Goal: Task Accomplishment & Management: Manage account settings

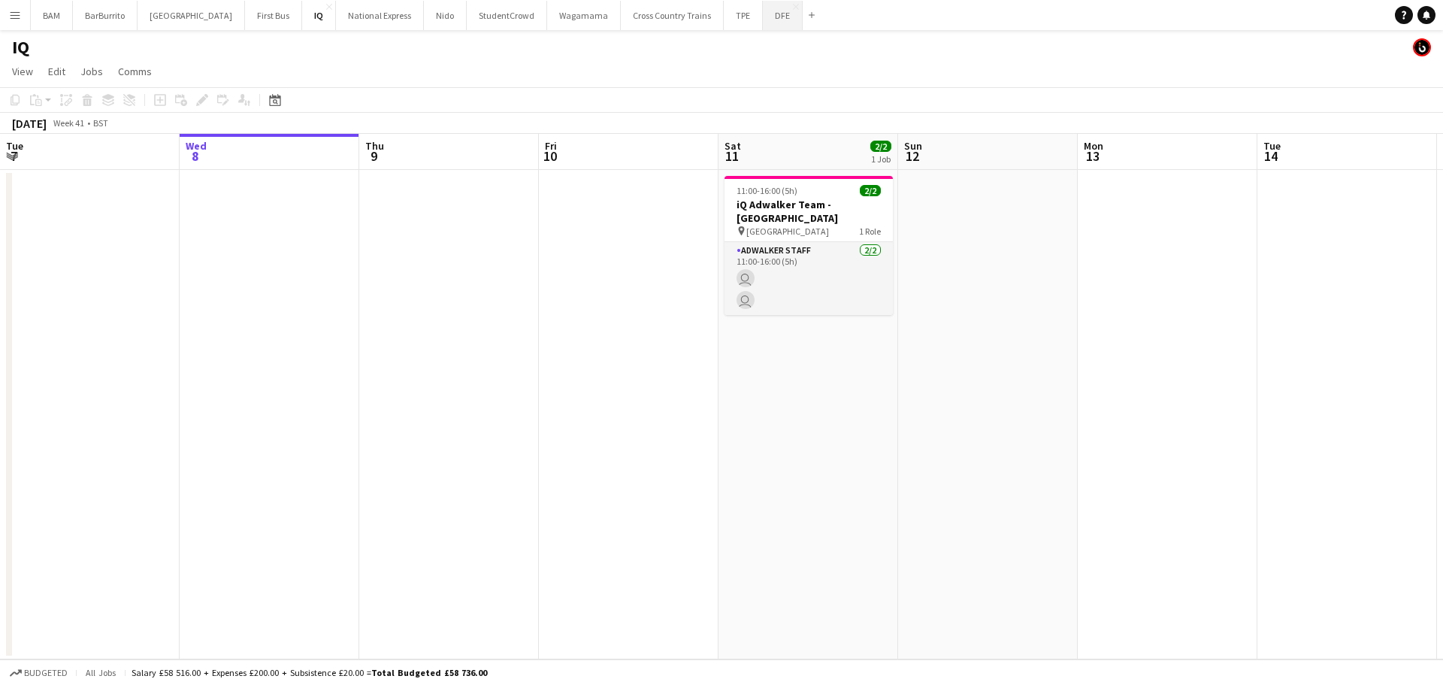
click at [763, 20] on button "DFE Close" at bounding box center [783, 15] width 40 height 29
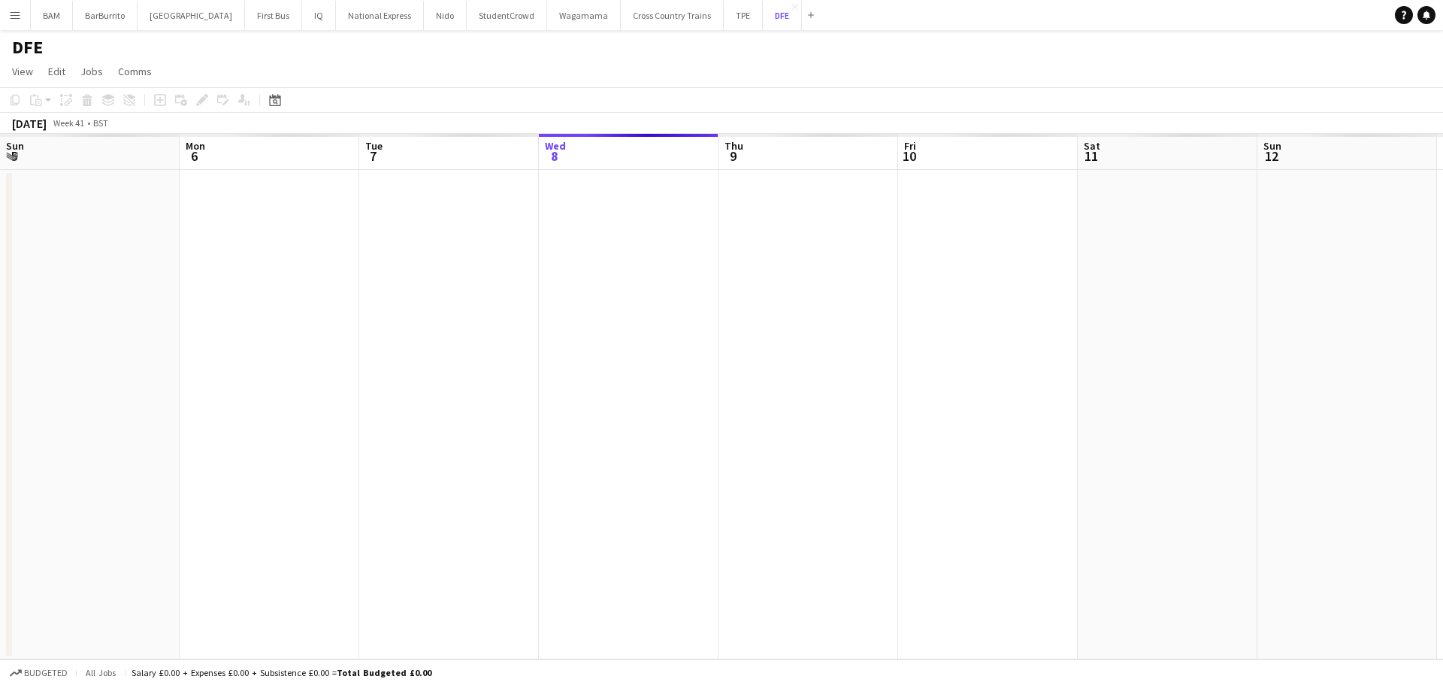
scroll to position [0, 359]
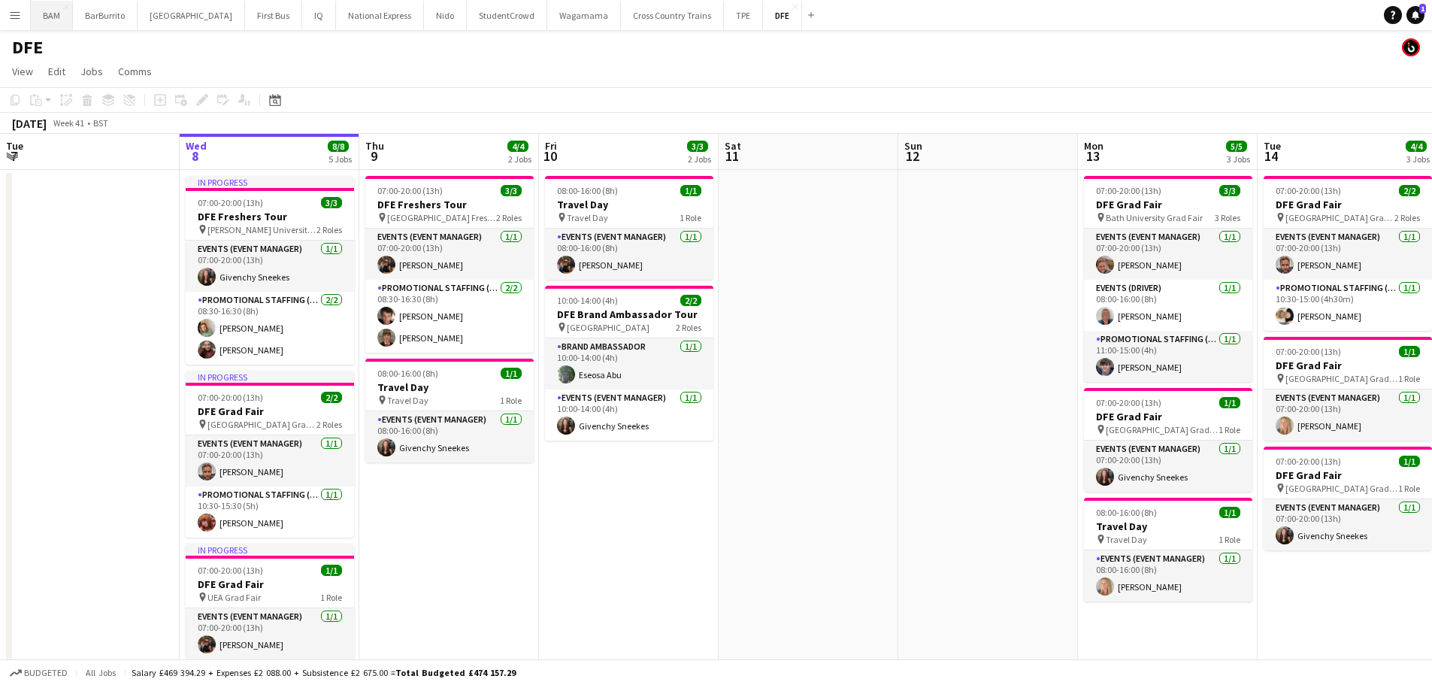
click at [59, 19] on button "BAM Close" at bounding box center [52, 15] width 42 height 29
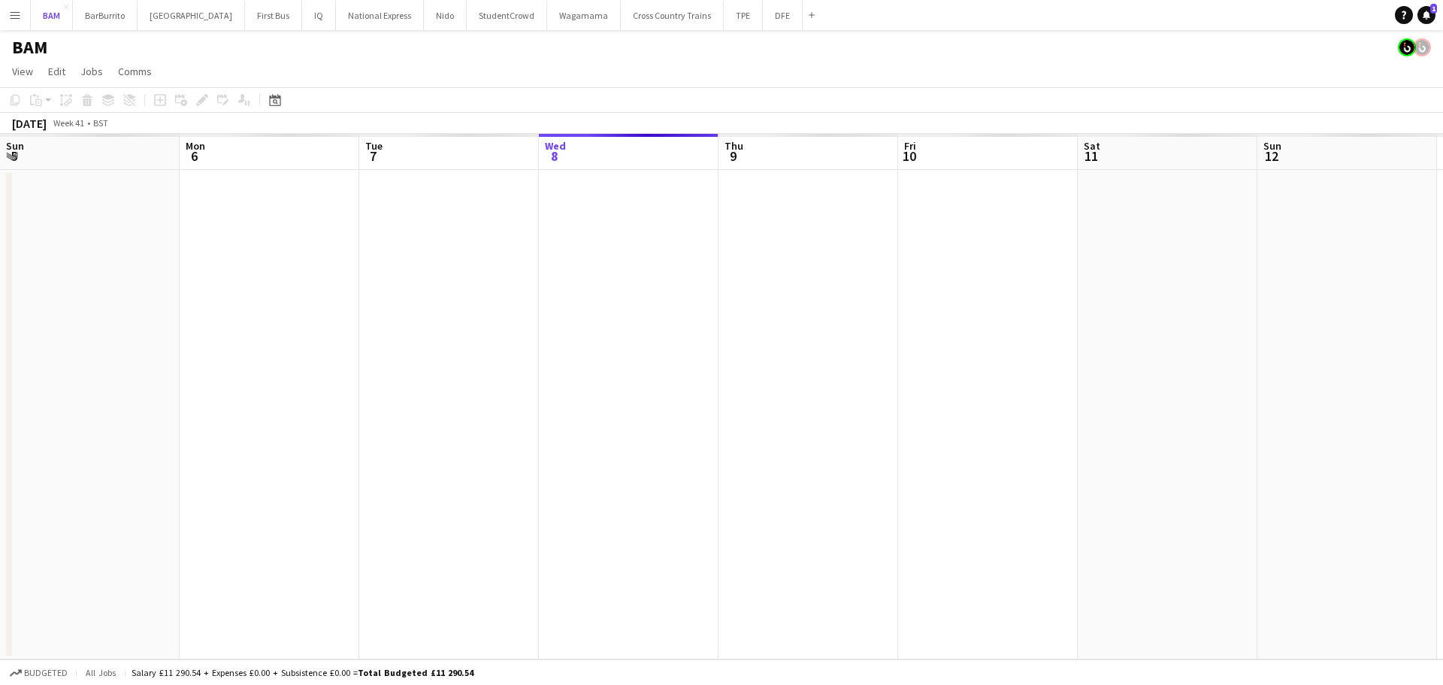
scroll to position [0, 359]
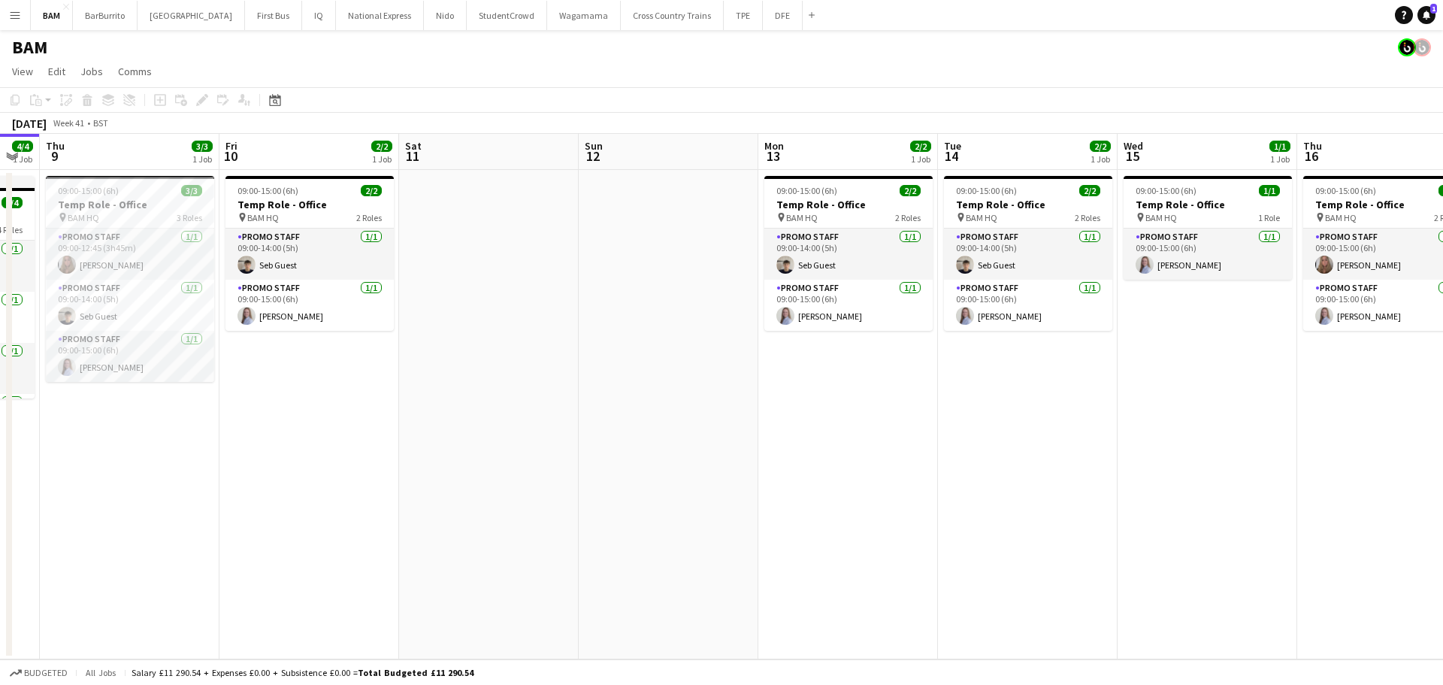
drag, startPoint x: 997, startPoint y: 242, endPoint x: 678, endPoint y: 234, distance: 319.5
click at [678, 234] on app-calendar-viewport "Mon 6 3/3 1 Job Tue 7 2/2 1 Job Wed 8 4/4 1 Job Thu 9 3/3 1 Job Fri 10 2/2 1 Jo…" at bounding box center [721, 396] width 1443 height 525
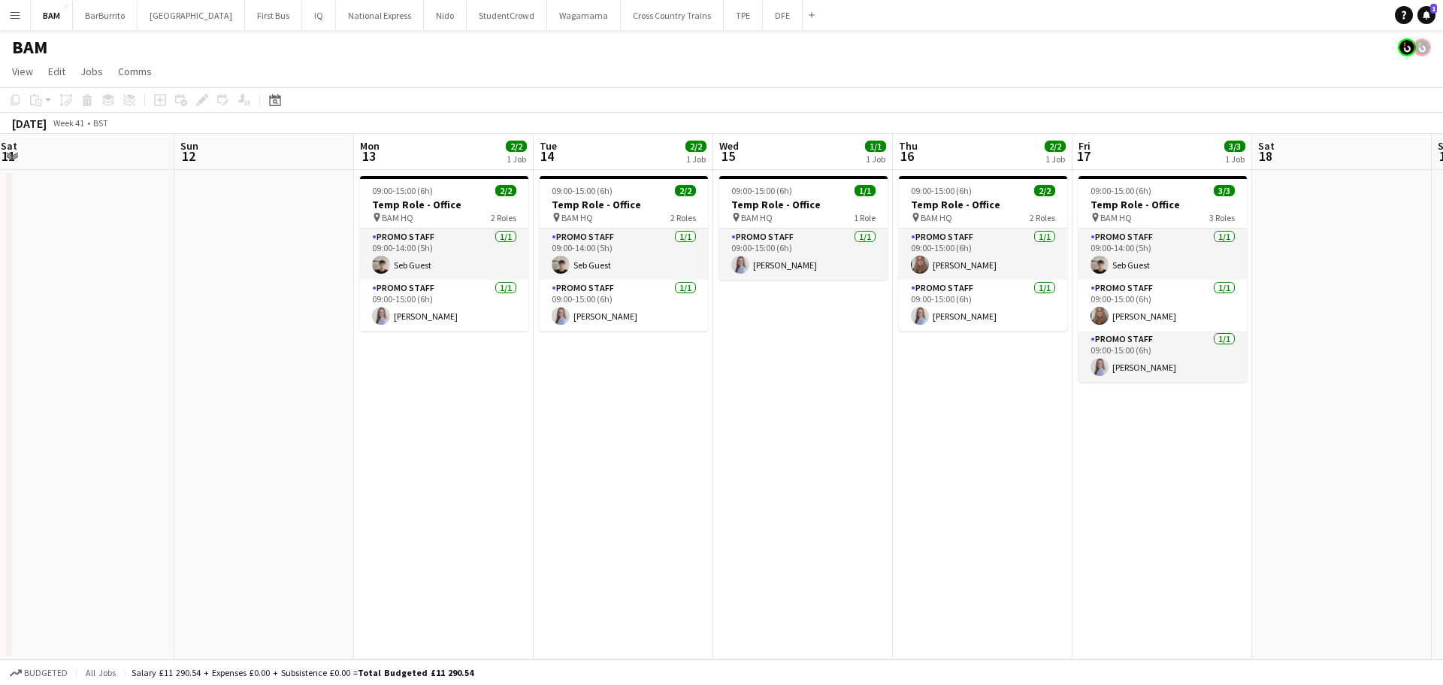
scroll to position [0, 548]
drag, startPoint x: 1280, startPoint y: 347, endPoint x: 881, endPoint y: 338, distance: 399.1
click at [881, 338] on app-calendar-viewport "Wed 8 4/4 1 Job Thu 9 3/3 1 Job Fri 10 2/2 1 Job Sat 11 Sun 12 Mon 13 2/2 1 Job…" at bounding box center [721, 396] width 1443 height 525
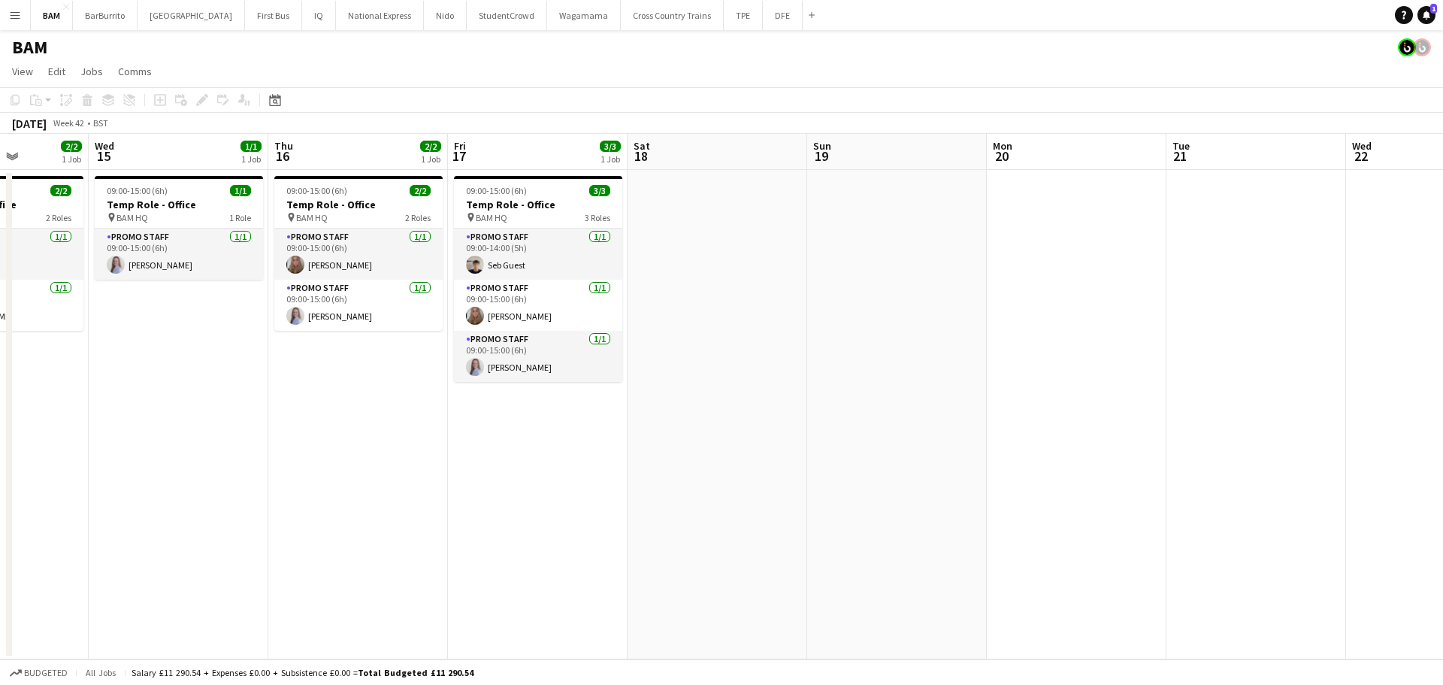
scroll to position [0, 458]
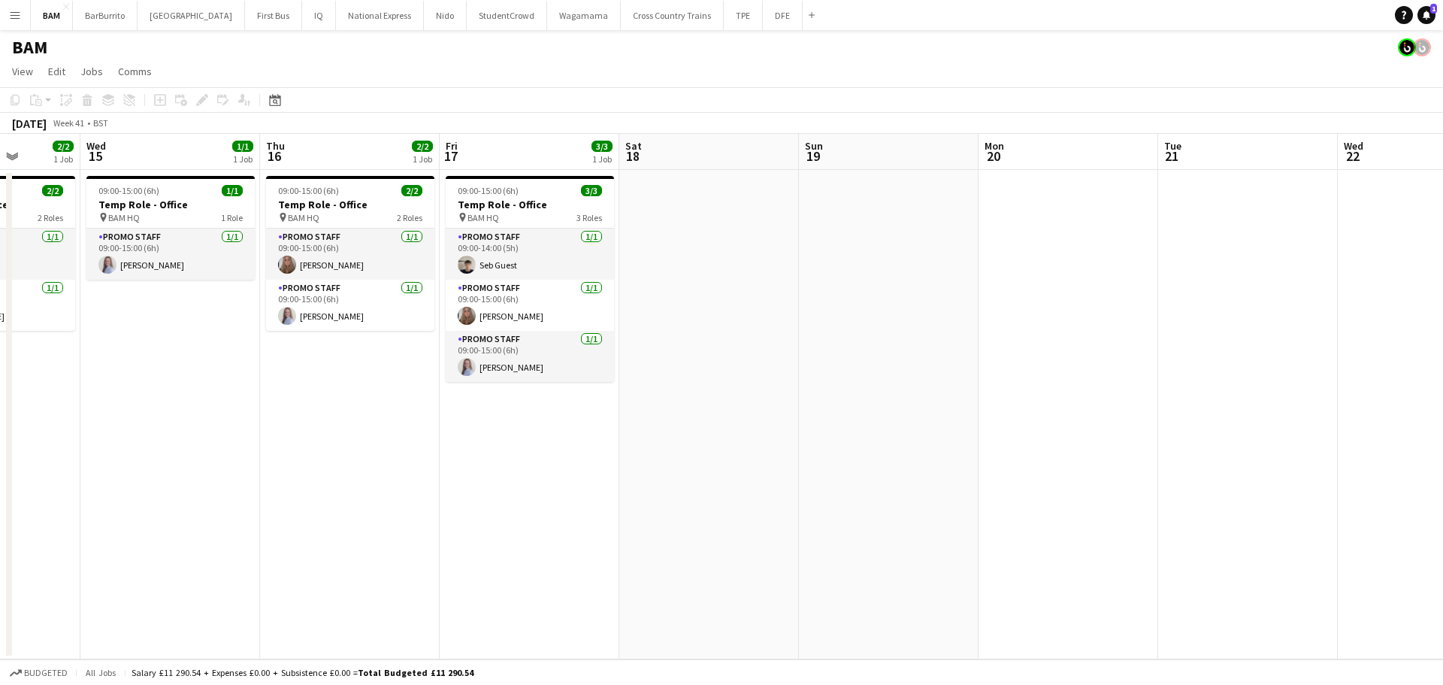
drag, startPoint x: 1300, startPoint y: 324, endPoint x: 671, endPoint y: 311, distance: 629.1
click at [671, 311] on app-calendar-viewport "Sun 12 Mon 13 2/2 1 Job Tue 14 2/2 1 Job Wed 15 1/1 1 Job Thu 16 2/2 1 Job Fri …" at bounding box center [721, 396] width 1443 height 525
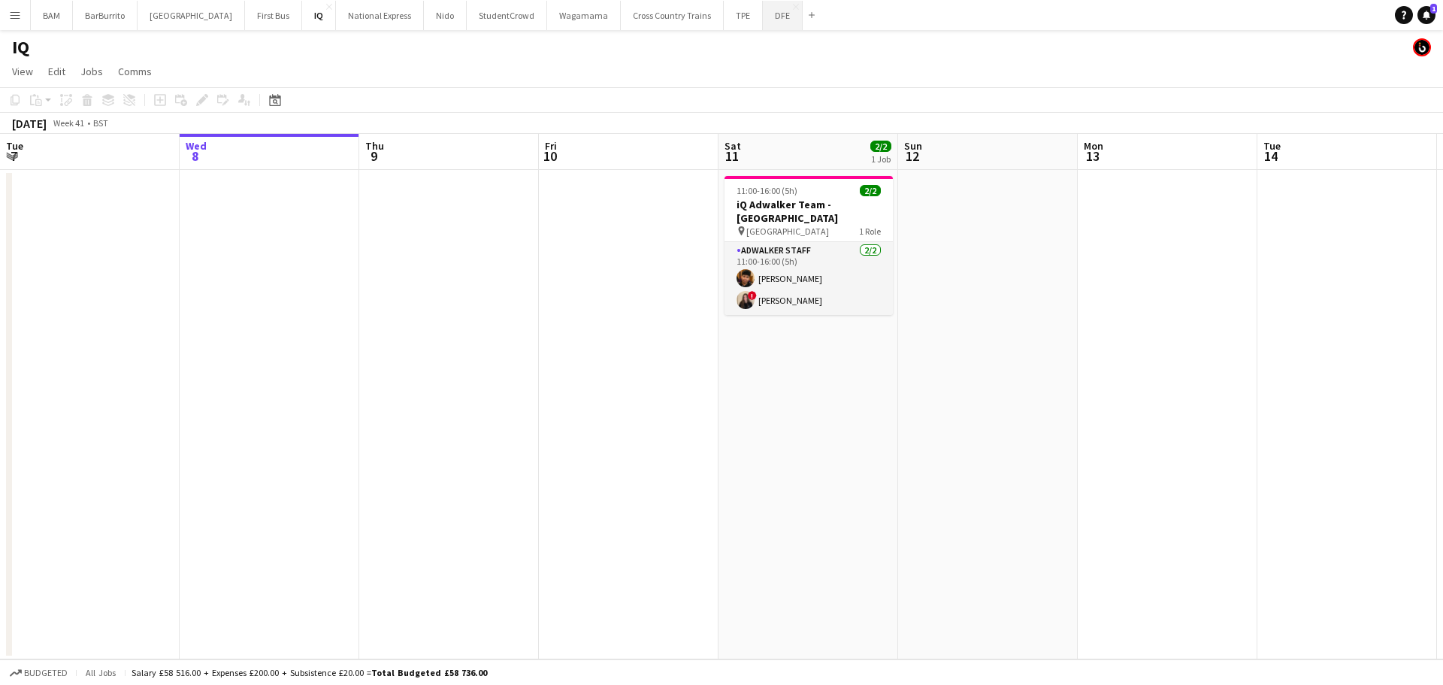
click at [763, 16] on button "DFE Close" at bounding box center [783, 15] width 40 height 29
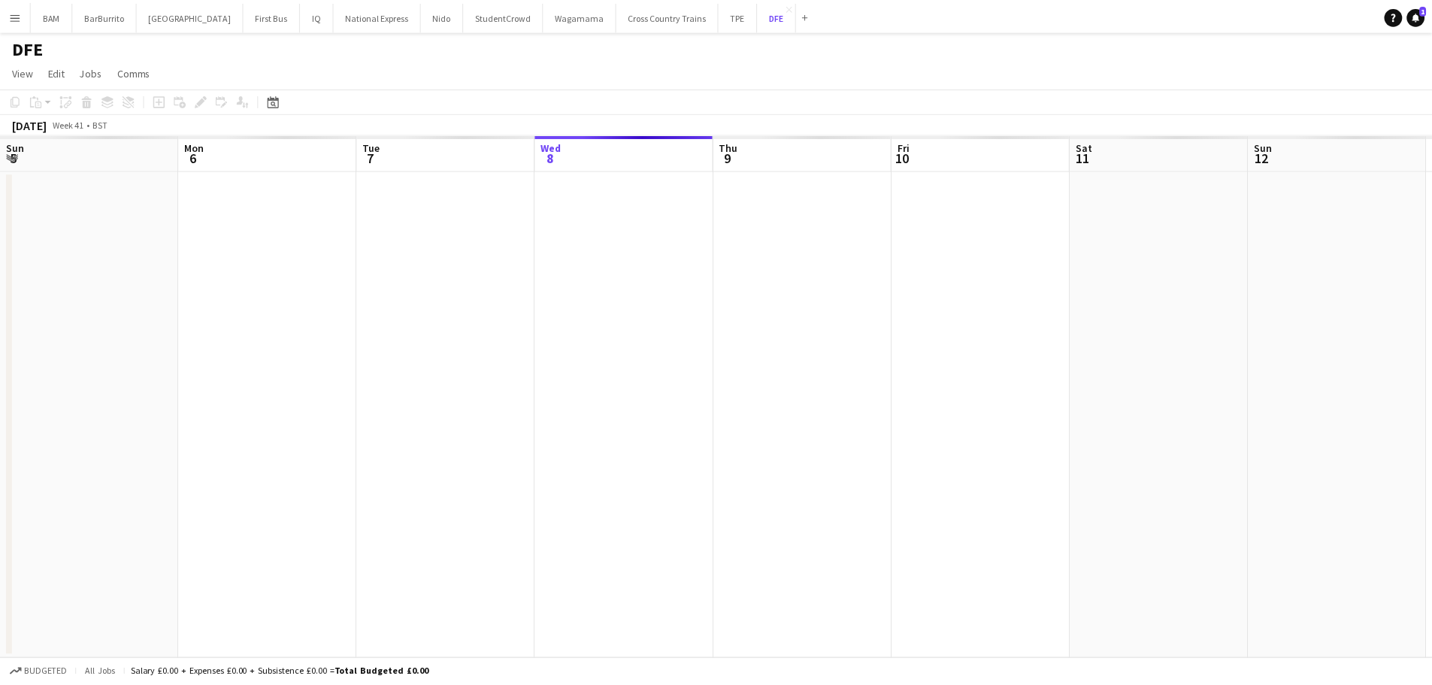
scroll to position [0, 359]
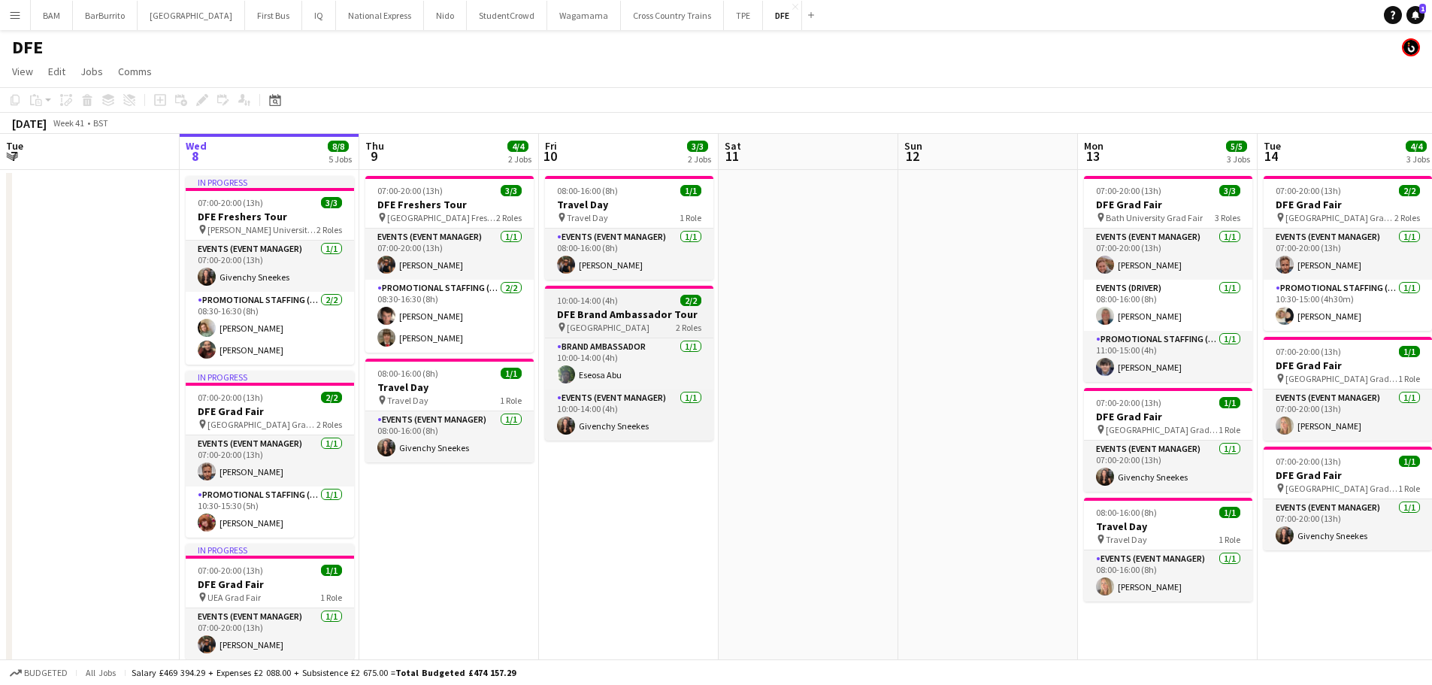
click at [665, 320] on h3 "DFE Brand Ambassador Tour" at bounding box center [629, 314] width 168 height 14
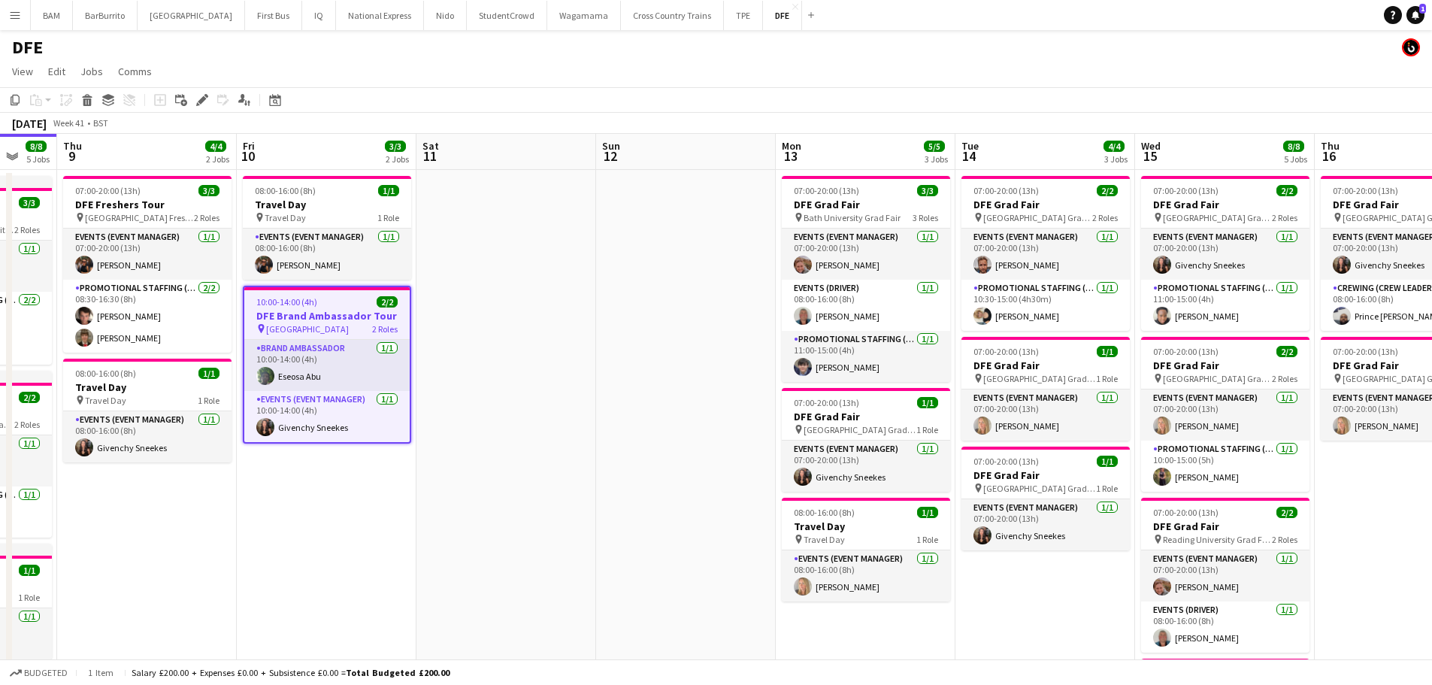
drag, startPoint x: 912, startPoint y: 316, endPoint x: 430, endPoint y: 306, distance: 482.5
click at [390, 306] on app-calendar-viewport "Mon 6 Tue 7 Wed 8 8/8 5 Jobs Thu 9 4/4 2 Jobs Fri 10 3/3 2 Jobs Sat 11 Sun 12 M…" at bounding box center [716, 634] width 1432 height 1000
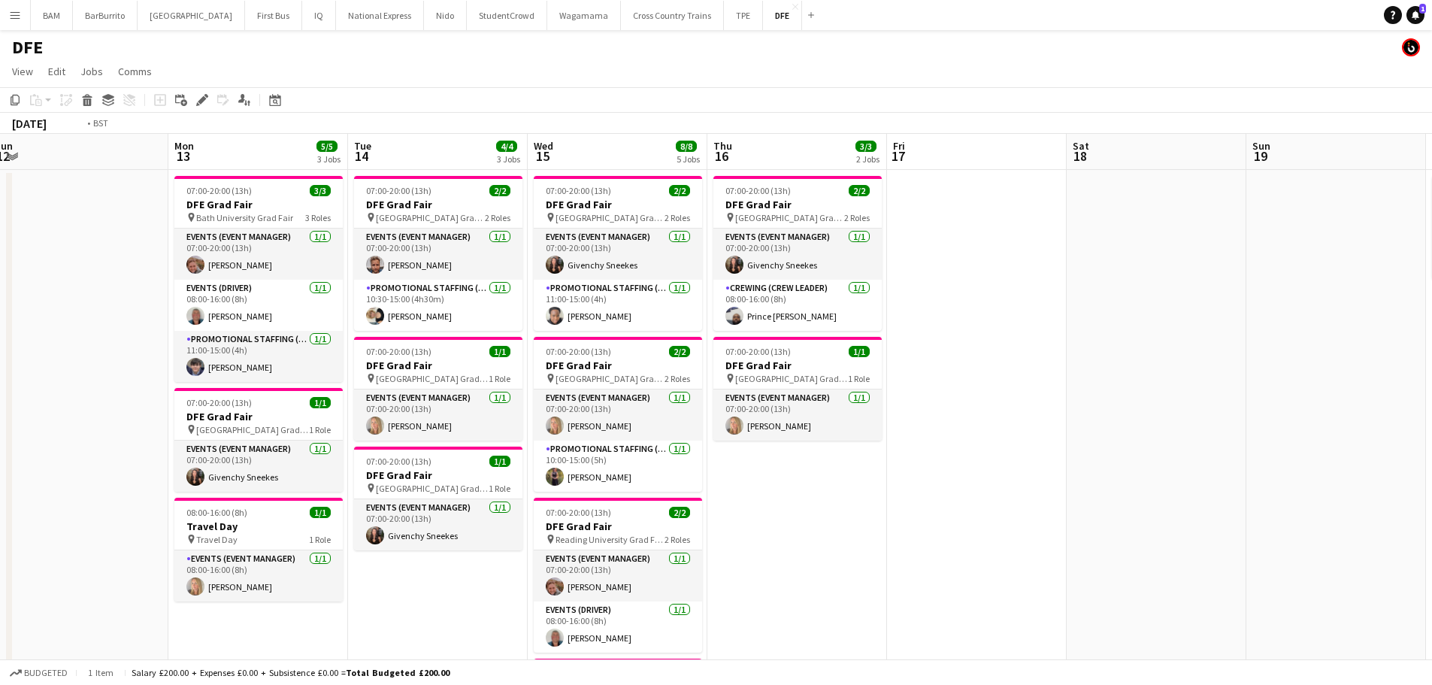
drag, startPoint x: 1009, startPoint y: 338, endPoint x: 509, endPoint y: 325, distance: 500.6
click at [509, 325] on app-calendar-viewport "Thu 9 4/4 2 Jobs Fri 10 3/3 2 Jobs Sat 11 Sun 12 Mon 13 5/5 3 Jobs Tue 14 4/4 3…" at bounding box center [716, 634] width 1432 height 1000
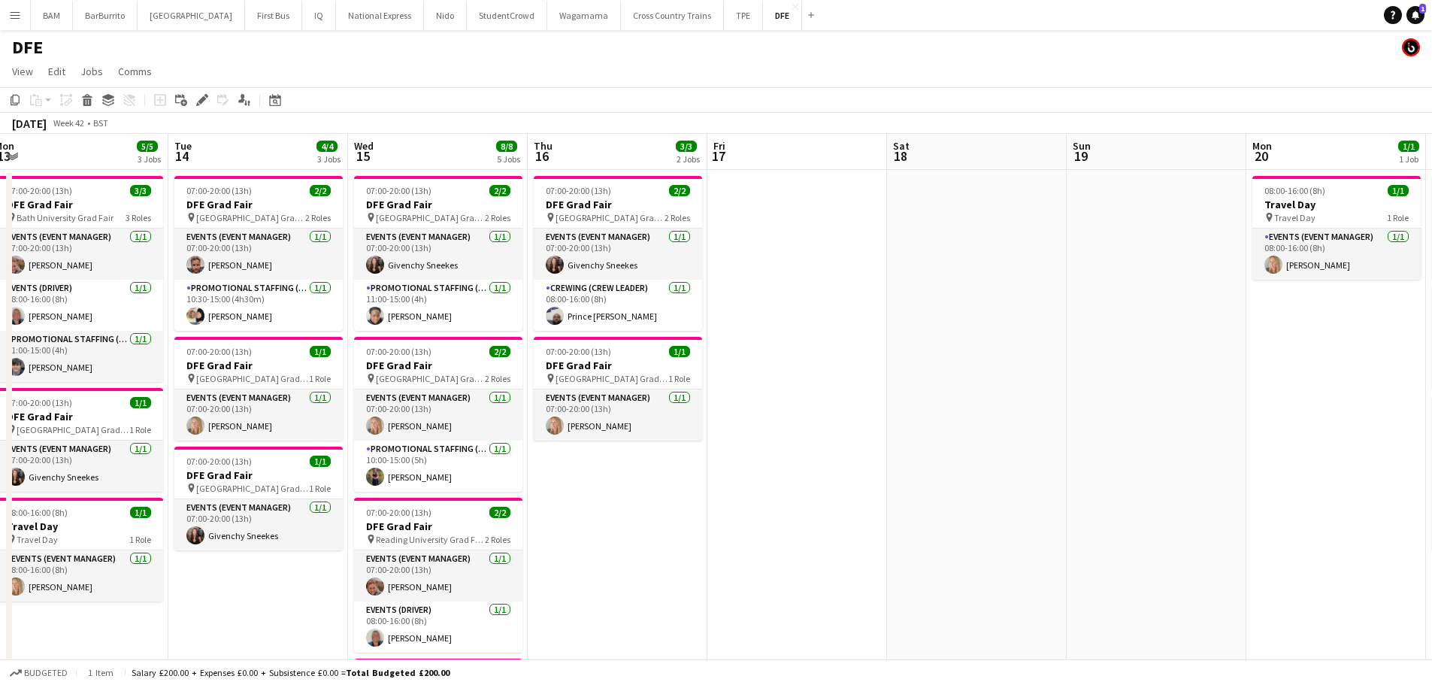
scroll to position [0, 552]
click at [817, 207] on app-date-cell at bounding box center [796, 548] width 180 height 757
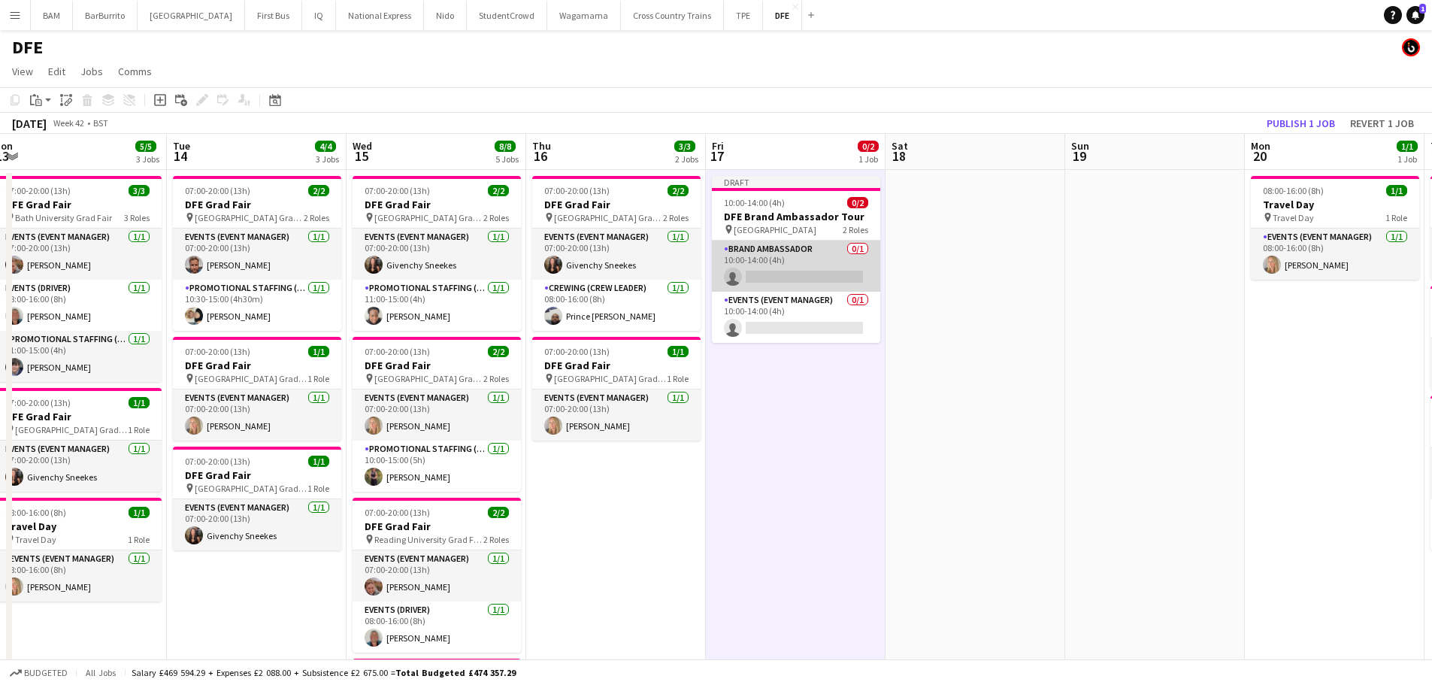
click at [803, 271] on app-card-role "Brand Ambassador 0/1 10:00-14:00 (4h) single-neutral-actions" at bounding box center [796, 265] width 168 height 51
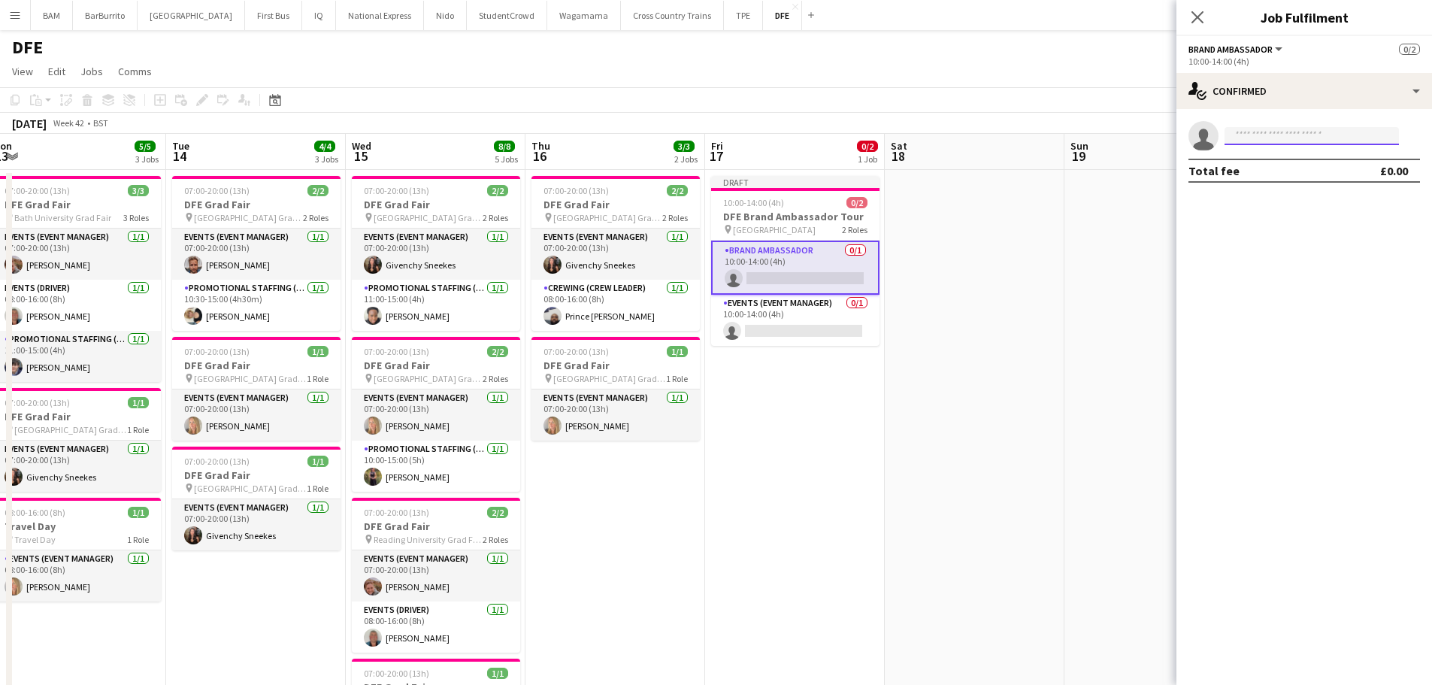
click at [1261, 135] on input at bounding box center [1311, 136] width 174 height 18
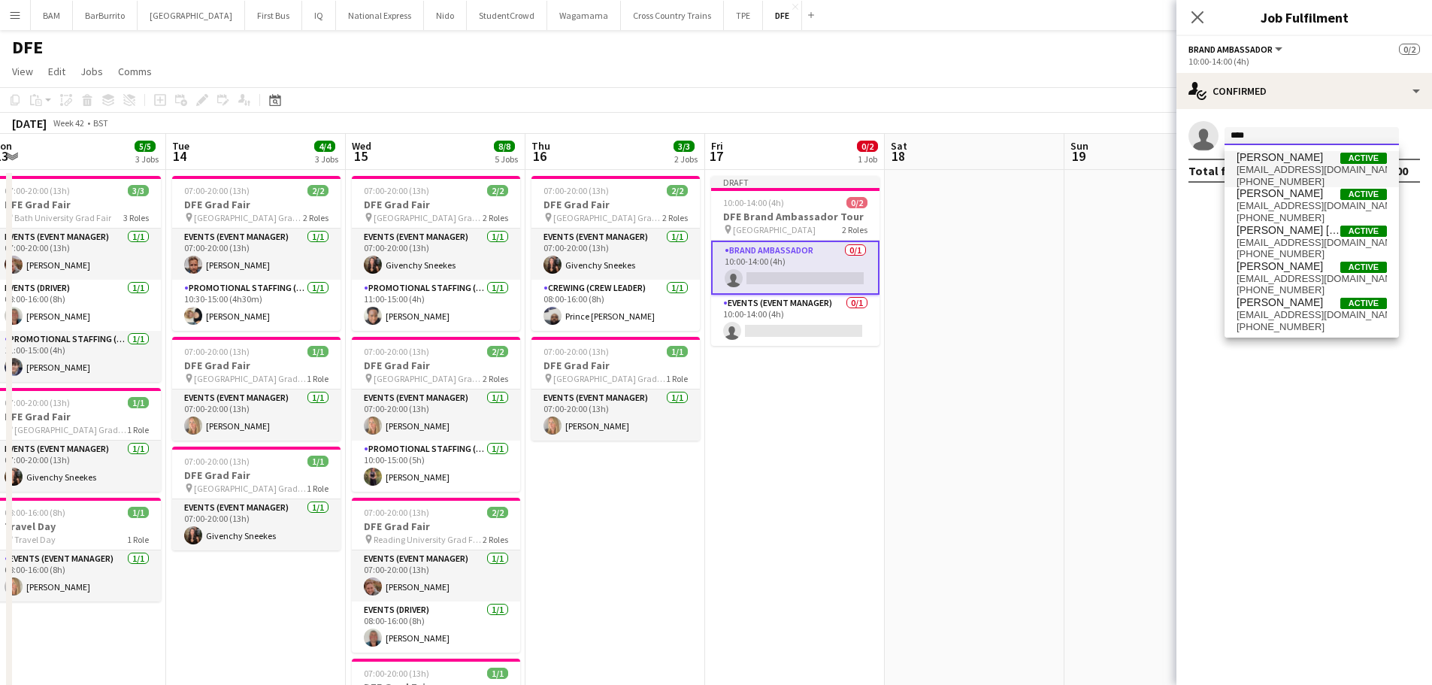
type input "****"
click at [1295, 163] on span "[PERSON_NAME]" at bounding box center [1279, 157] width 86 height 13
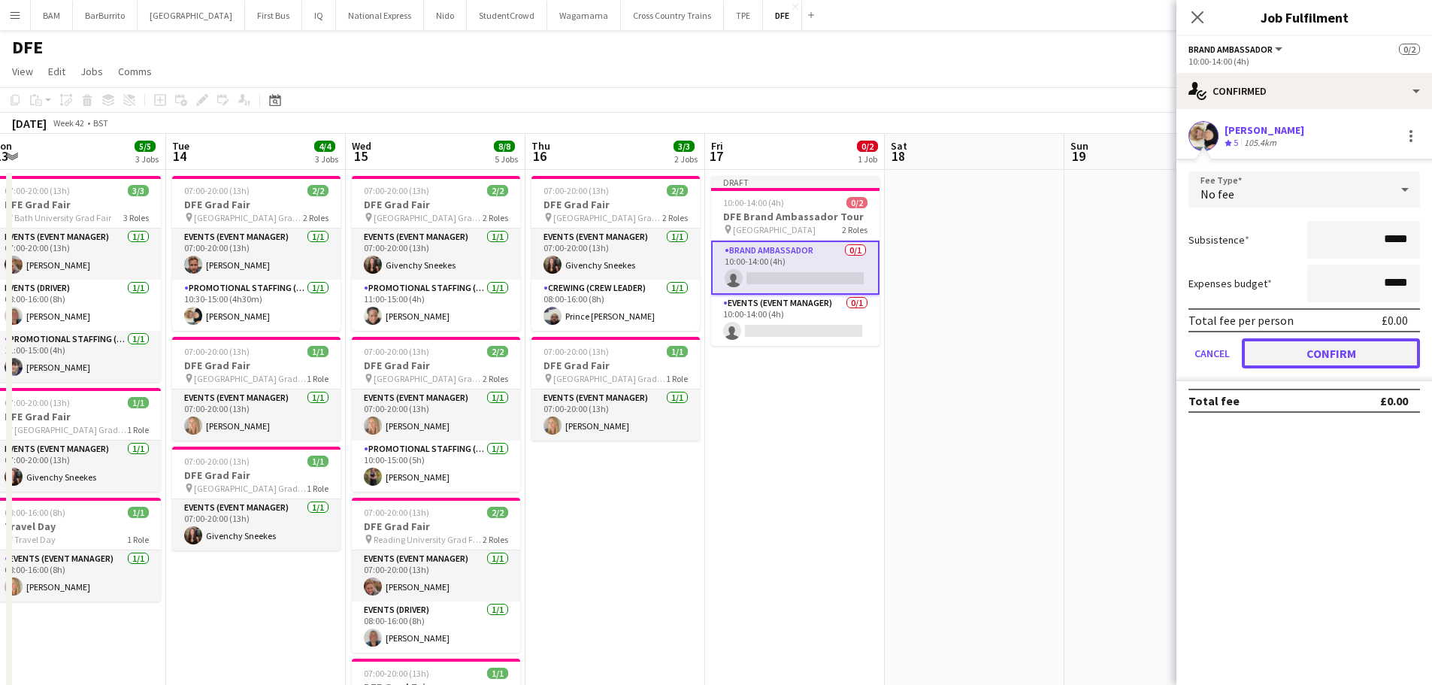
click at [1353, 358] on button "Confirm" at bounding box center [1330, 353] width 178 height 30
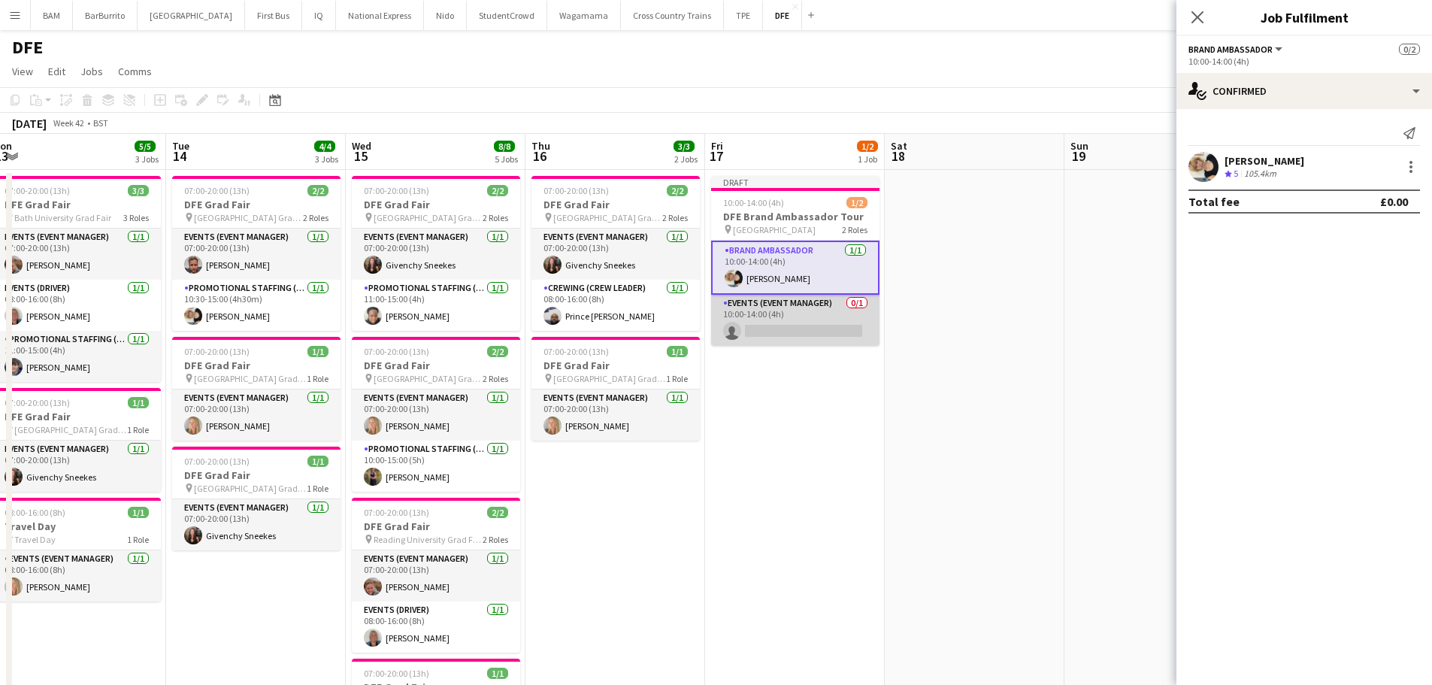
click at [803, 322] on app-card-role "Events (Event Manager) 0/1 10:00-14:00 (4h) single-neutral-actions" at bounding box center [795, 320] width 168 height 51
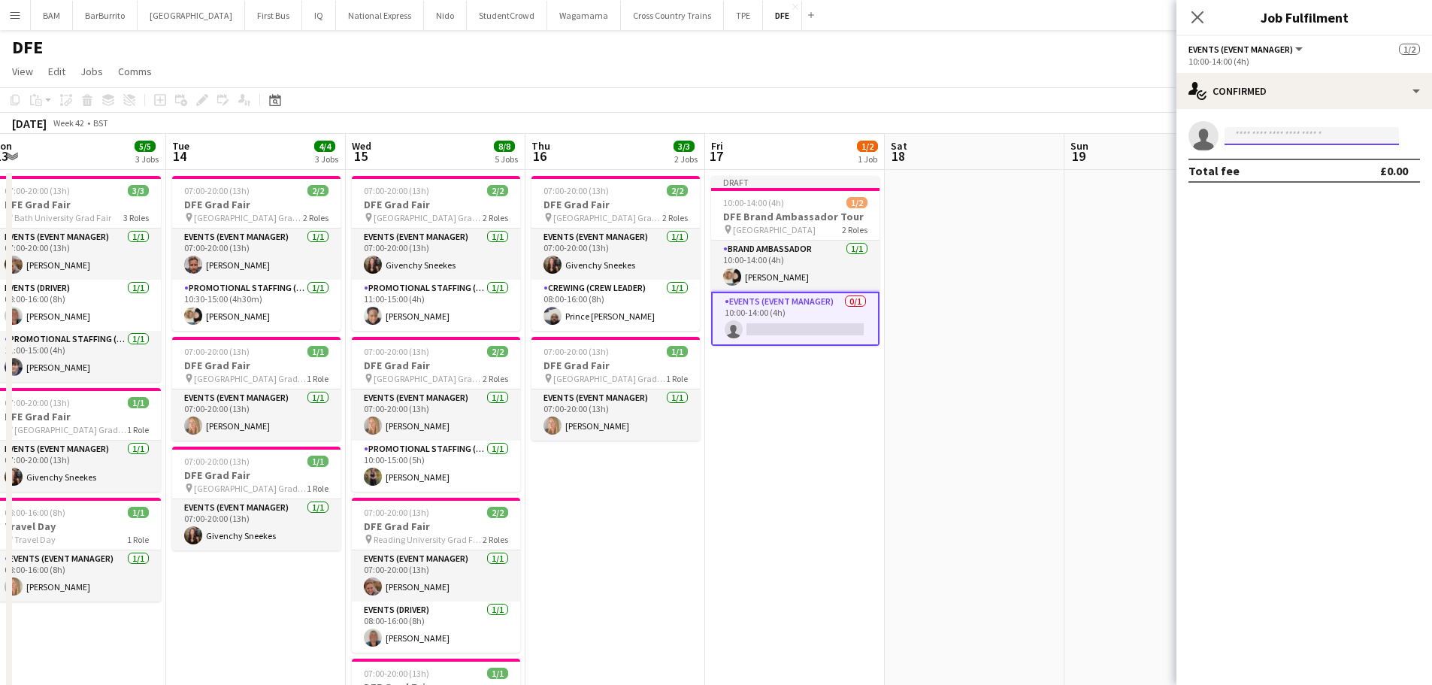
click at [1251, 135] on input at bounding box center [1311, 136] width 174 height 18
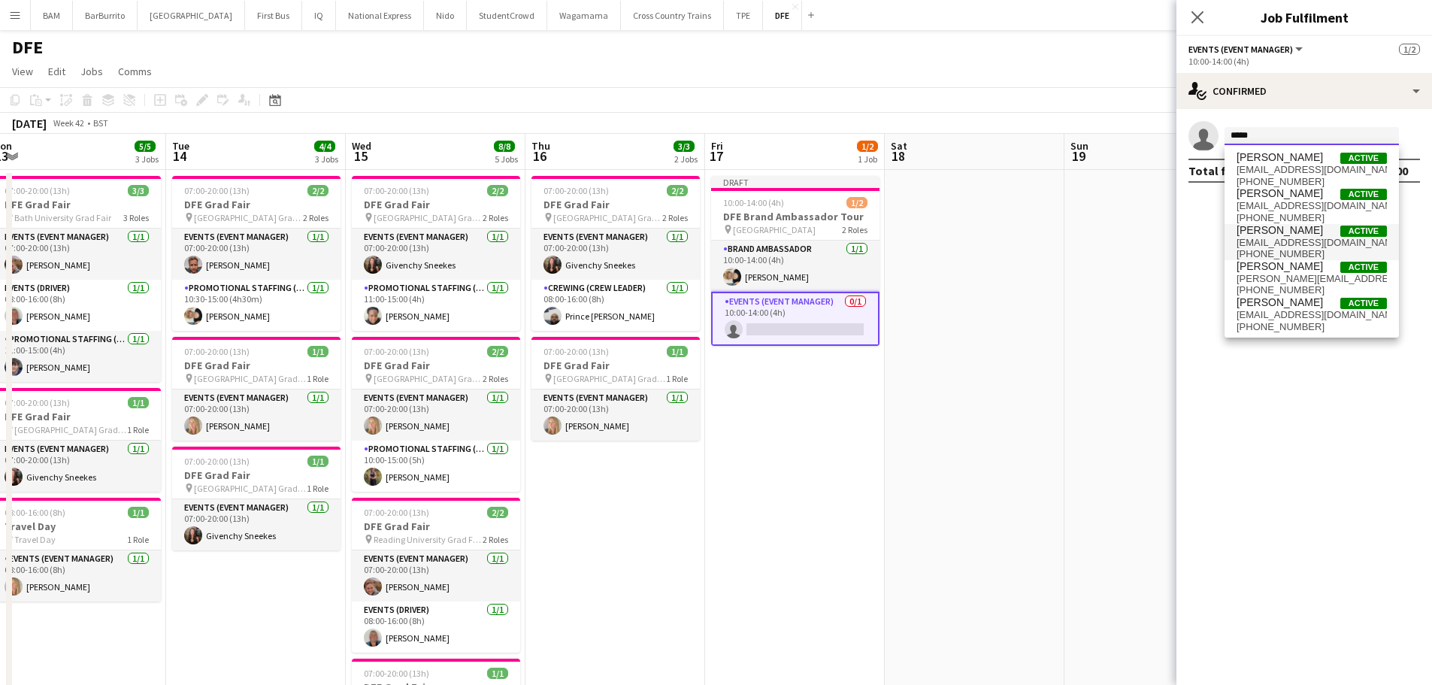
type input "*****"
click at [1314, 238] on span "lauracutts33@hotmail.com" at bounding box center [1311, 243] width 150 height 12
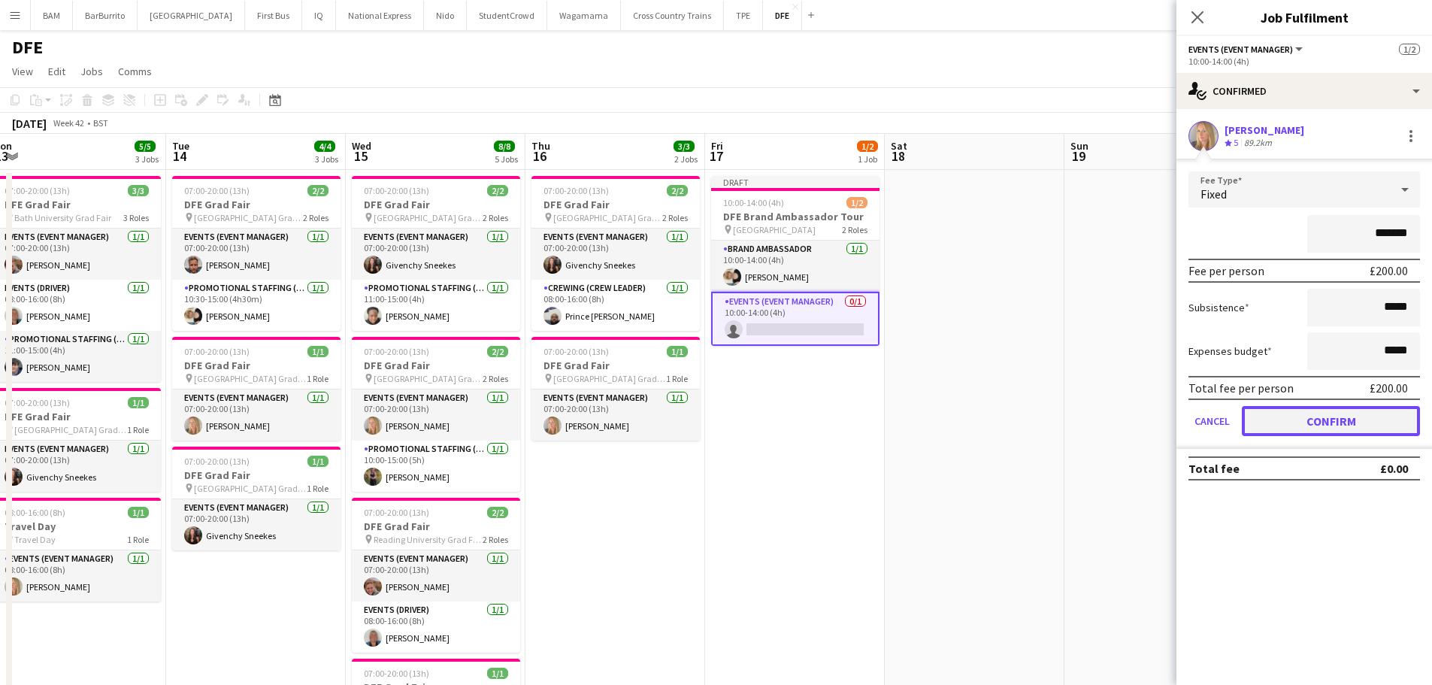
click at [1345, 423] on button "Confirm" at bounding box center [1330, 421] width 178 height 30
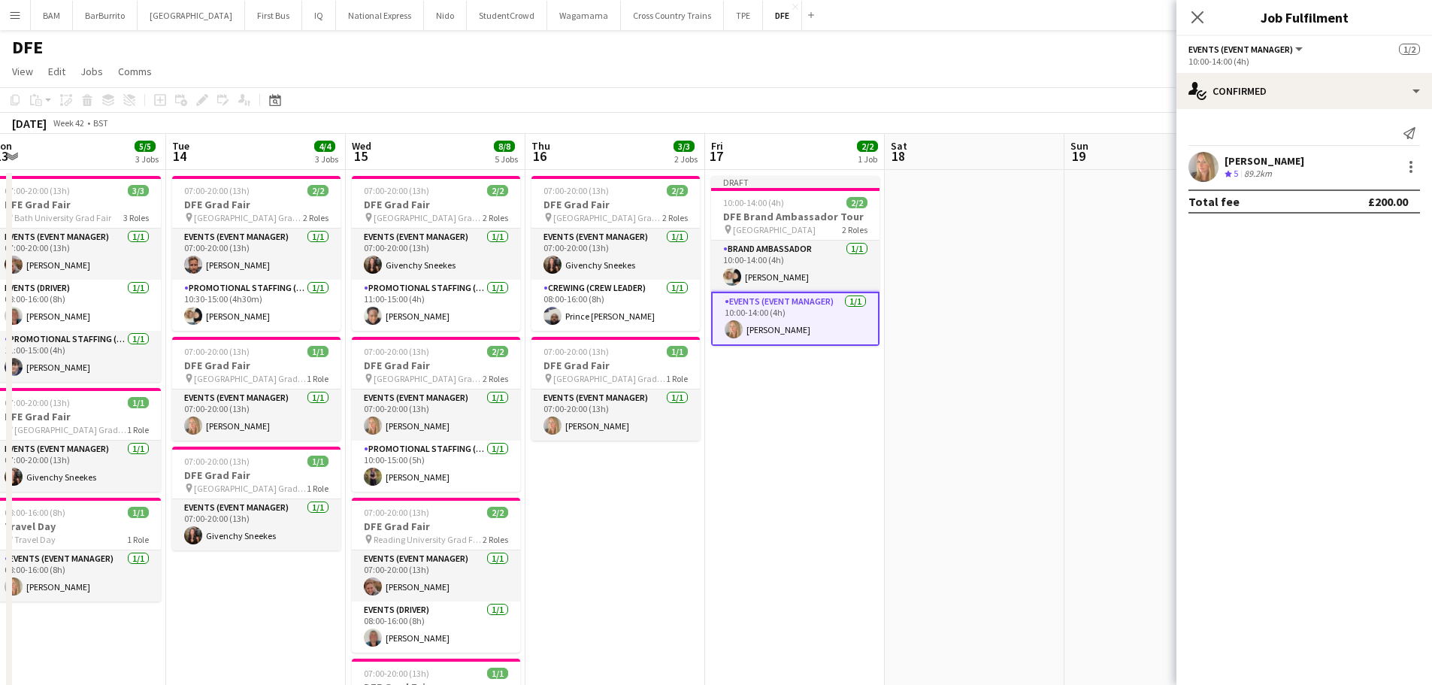
click at [995, 113] on div "October 2025 Week 42 • BST Publish 1 job Revert 1 job" at bounding box center [716, 123] width 1432 height 21
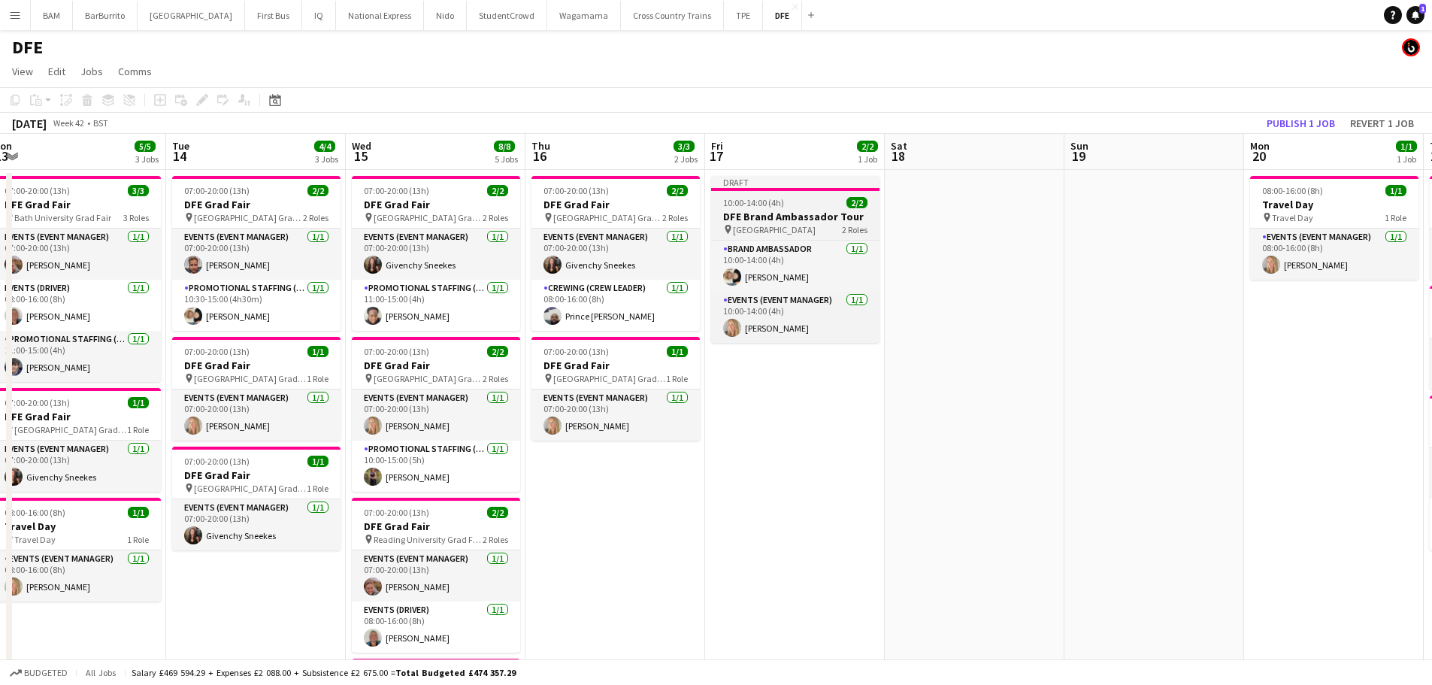
click at [786, 217] on h3 "DFE Brand Ambassador Tour" at bounding box center [795, 217] width 168 height 14
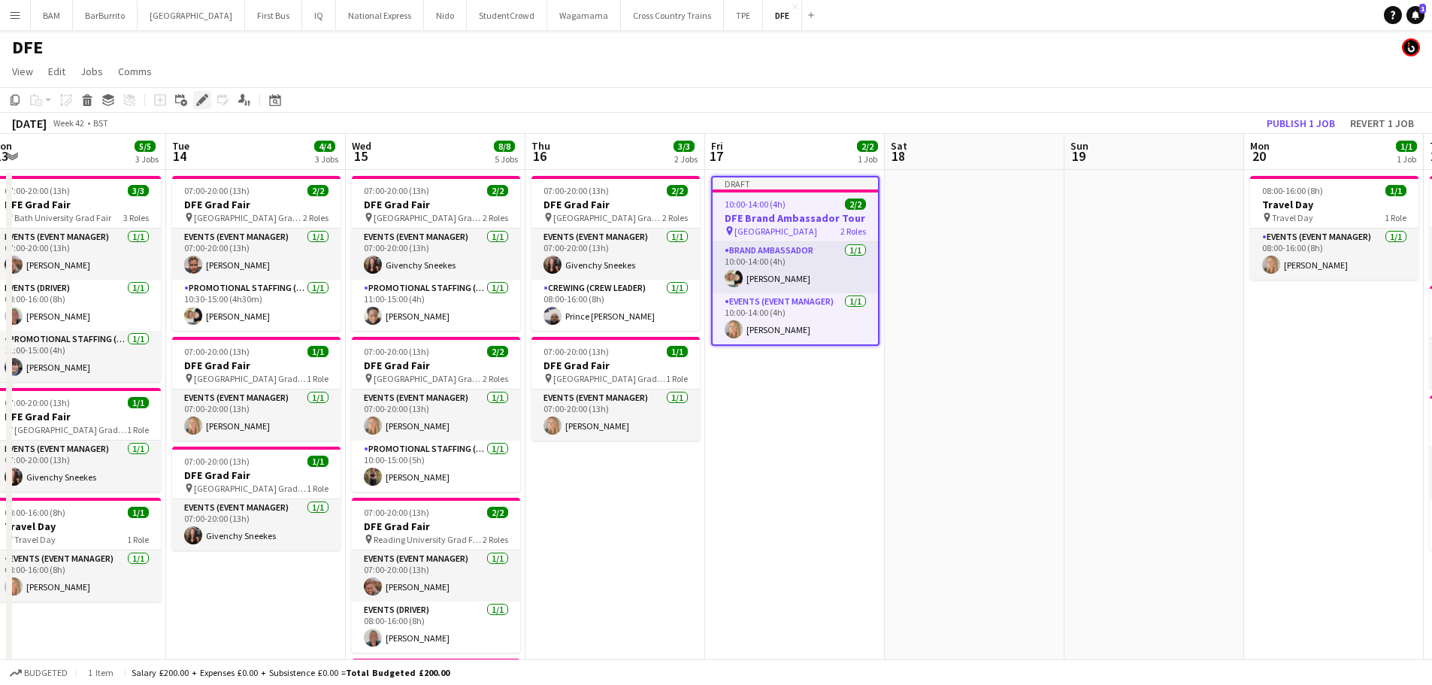
click at [203, 100] on icon at bounding box center [202, 100] width 8 height 8
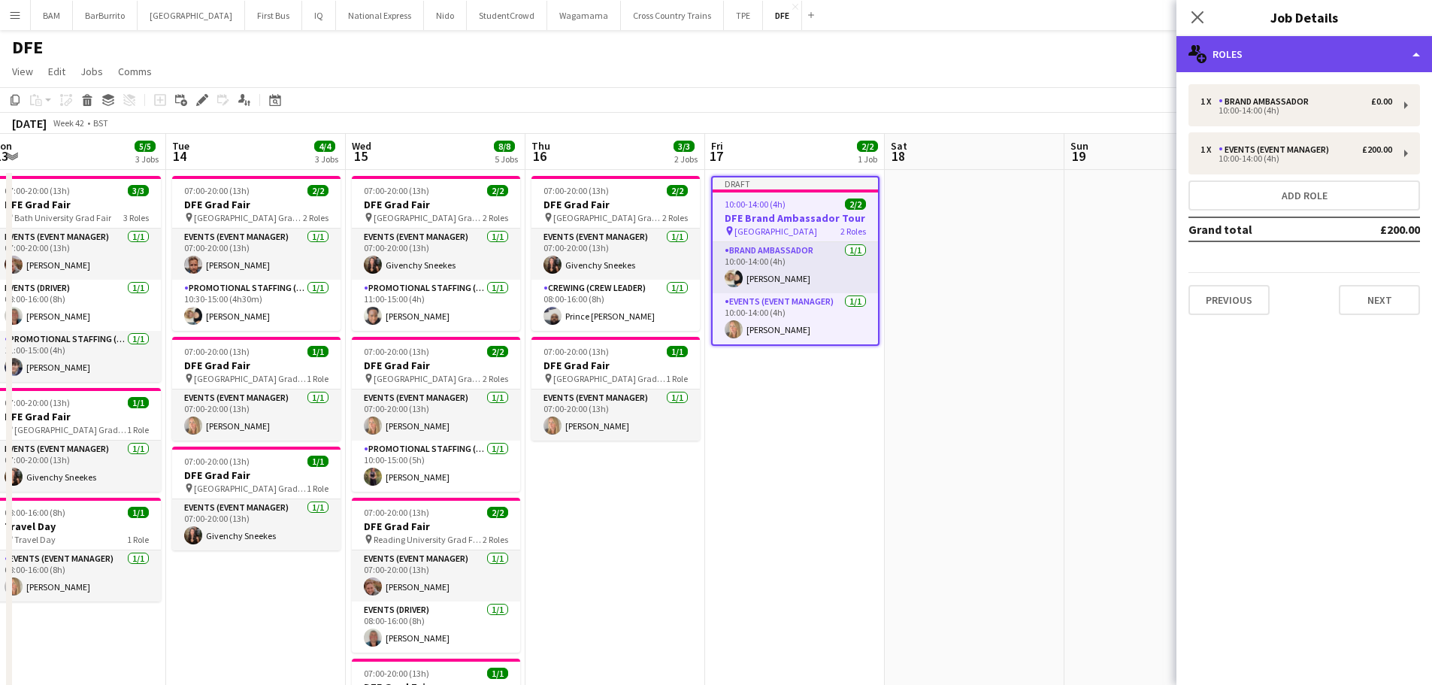
click at [1308, 55] on div "multiple-users-add Roles" at bounding box center [1303, 54] width 255 height 36
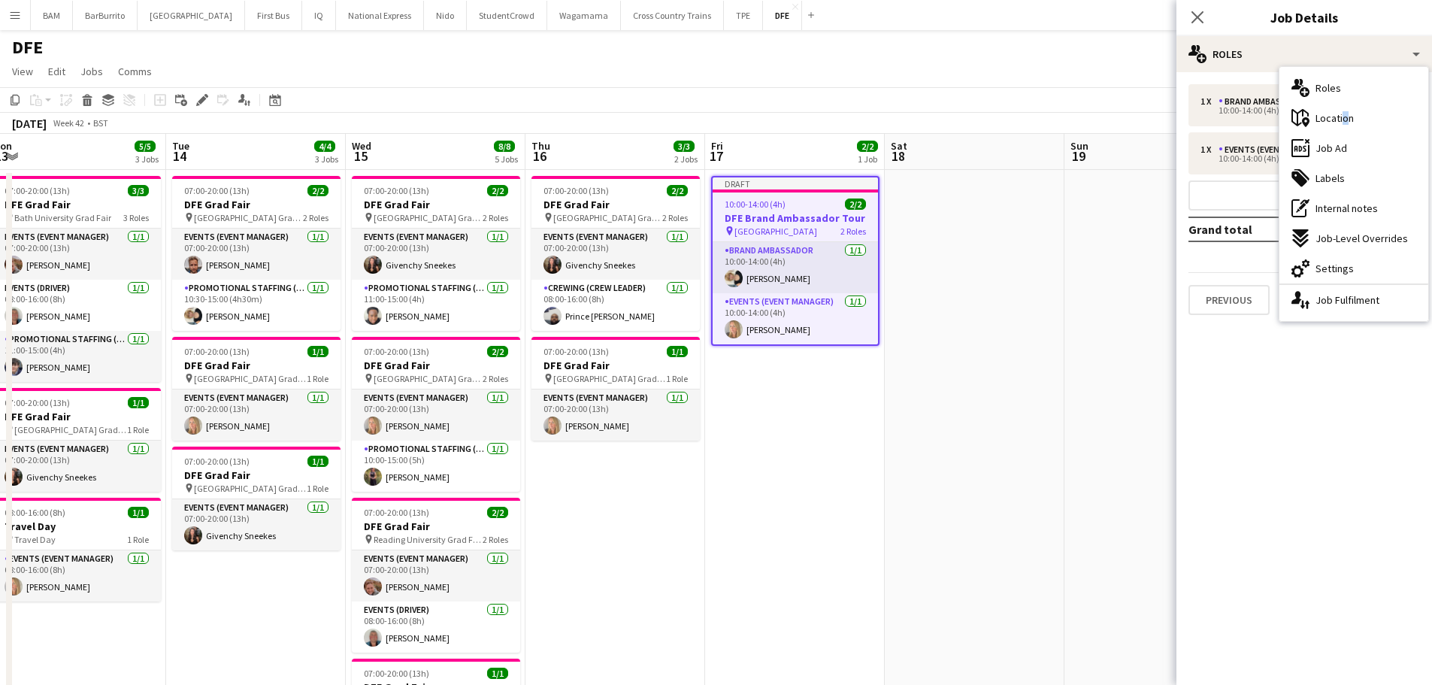
click at [1341, 113] on span "Location" at bounding box center [1334, 118] width 38 height 14
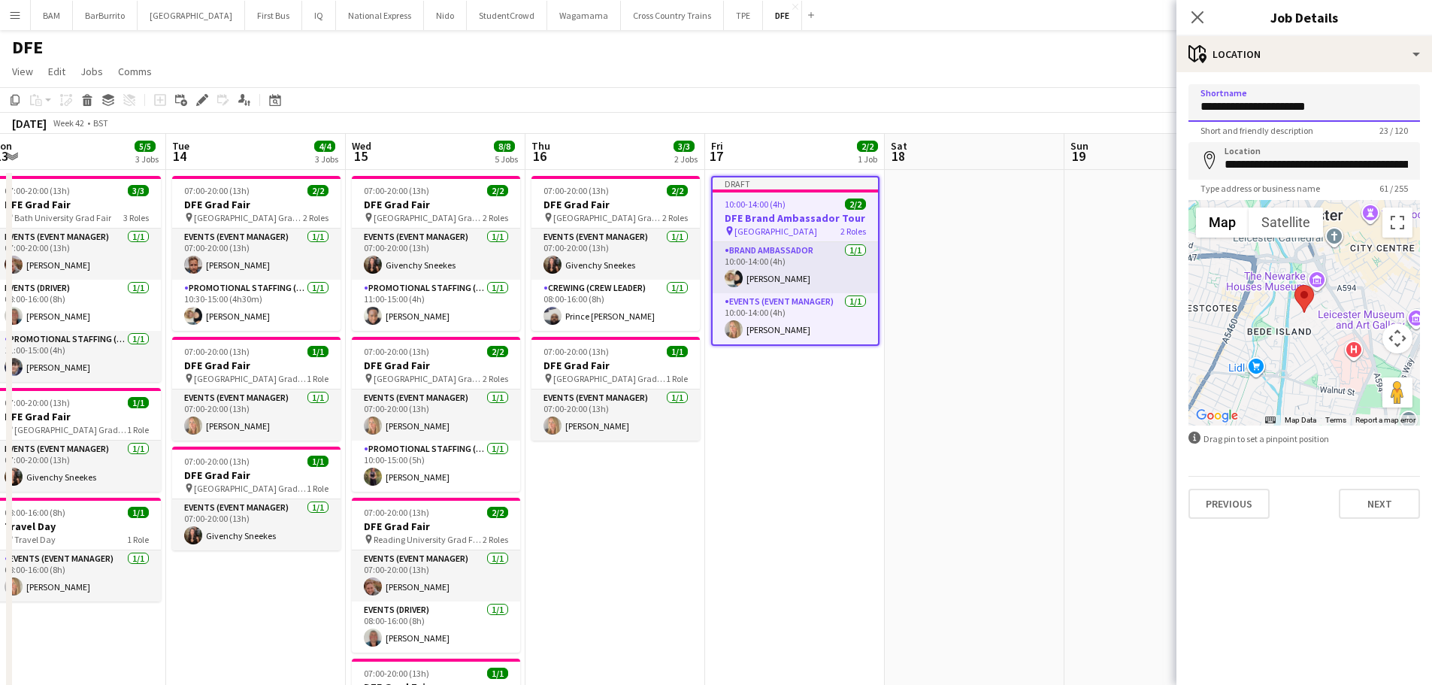
drag, startPoint x: 1261, startPoint y: 107, endPoint x: 1134, endPoint y: 102, distance: 127.1
click at [1152, 109] on body "Menu Boards Boards Boards All jobs Status Workforce Workforce My Workforce Recr…" at bounding box center [716, 579] width 1432 height 1159
type input "**********"
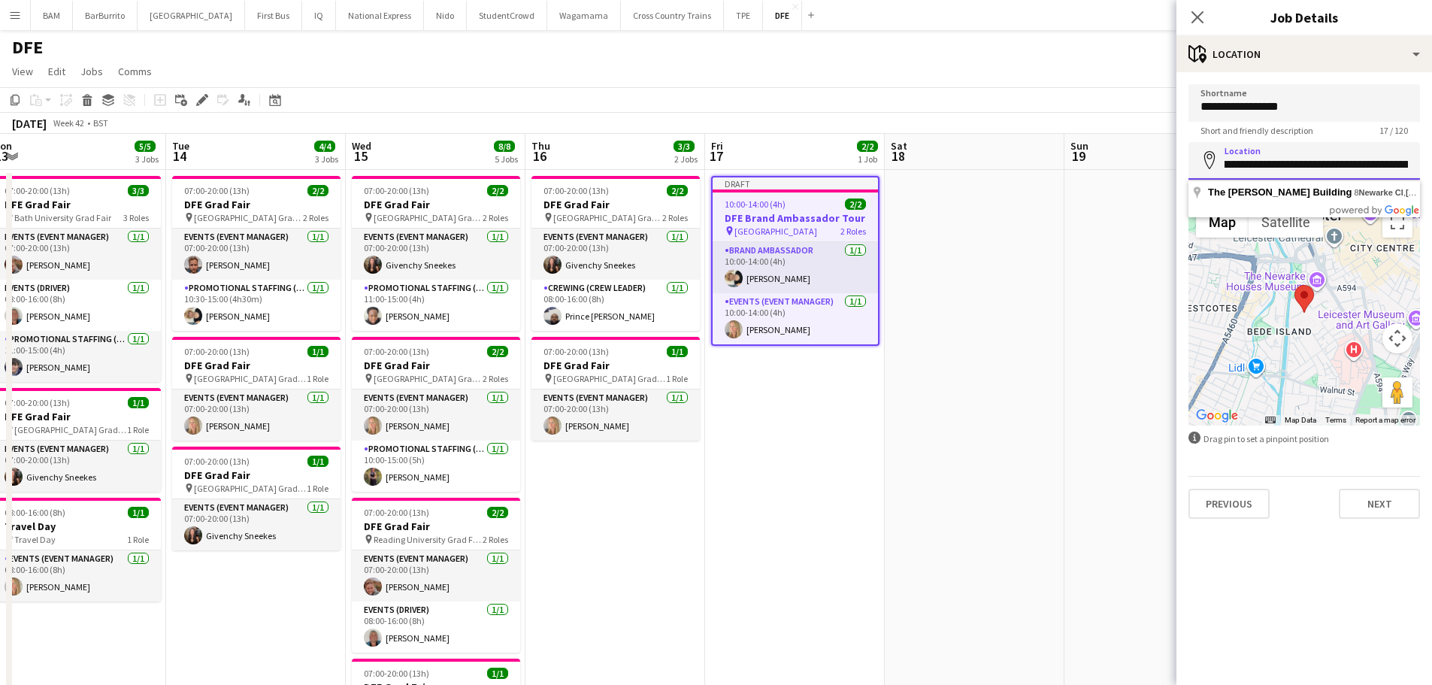
scroll to position [0, 116]
drag, startPoint x: 1226, startPoint y: 163, endPoint x: 1422, endPoint y: 160, distance: 195.4
click at [1422, 160] on form "**********" at bounding box center [1303, 301] width 255 height 434
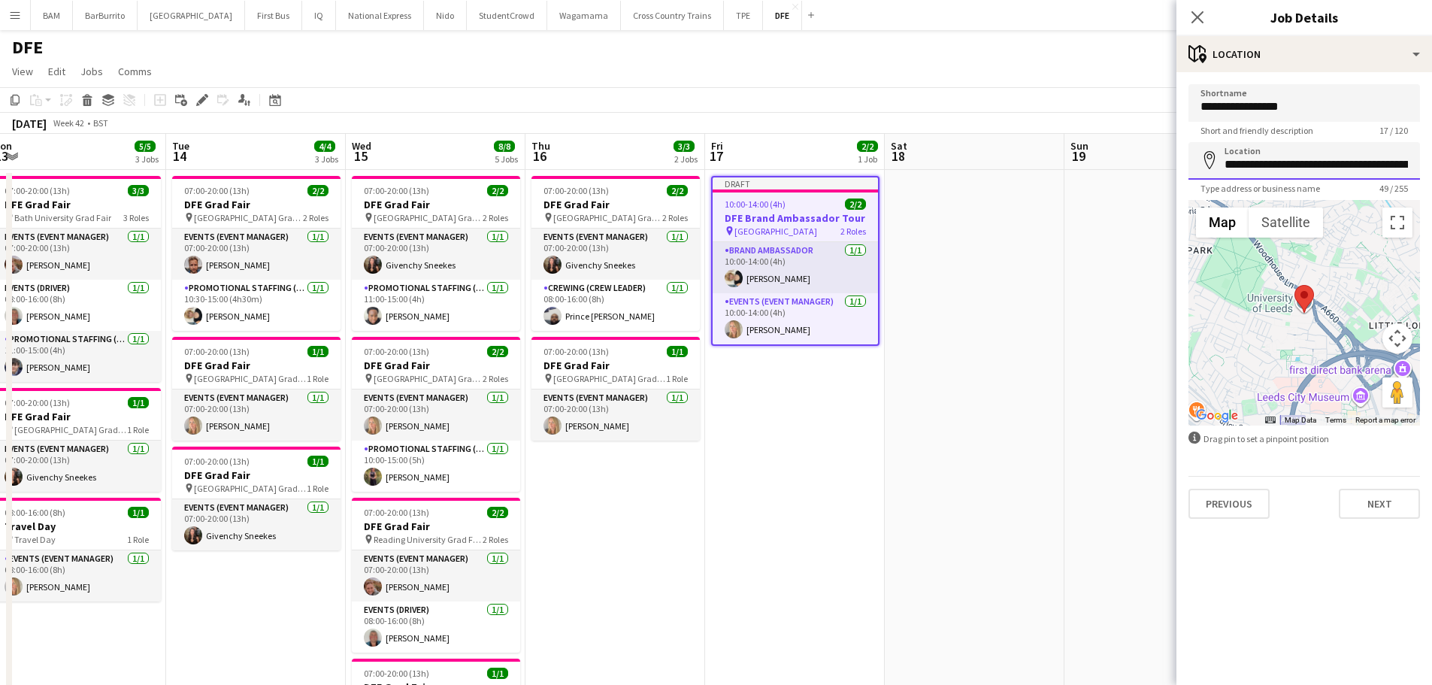
click at [1323, 166] on input "**********" at bounding box center [1303, 161] width 231 height 38
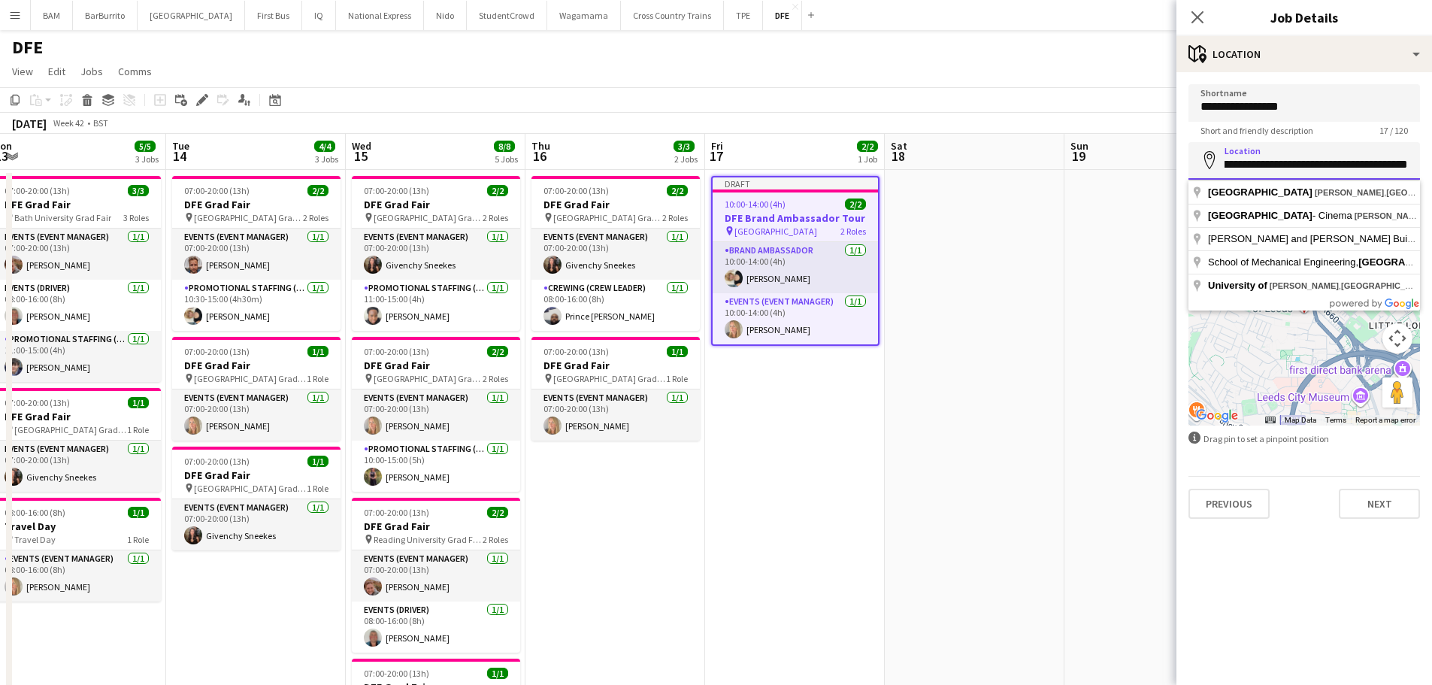
scroll to position [0, 71]
drag, startPoint x: 1402, startPoint y: 162, endPoint x: 1249, endPoint y: 168, distance: 153.4
click at [1249, 168] on input "**********" at bounding box center [1303, 161] width 231 height 38
type input "**********"
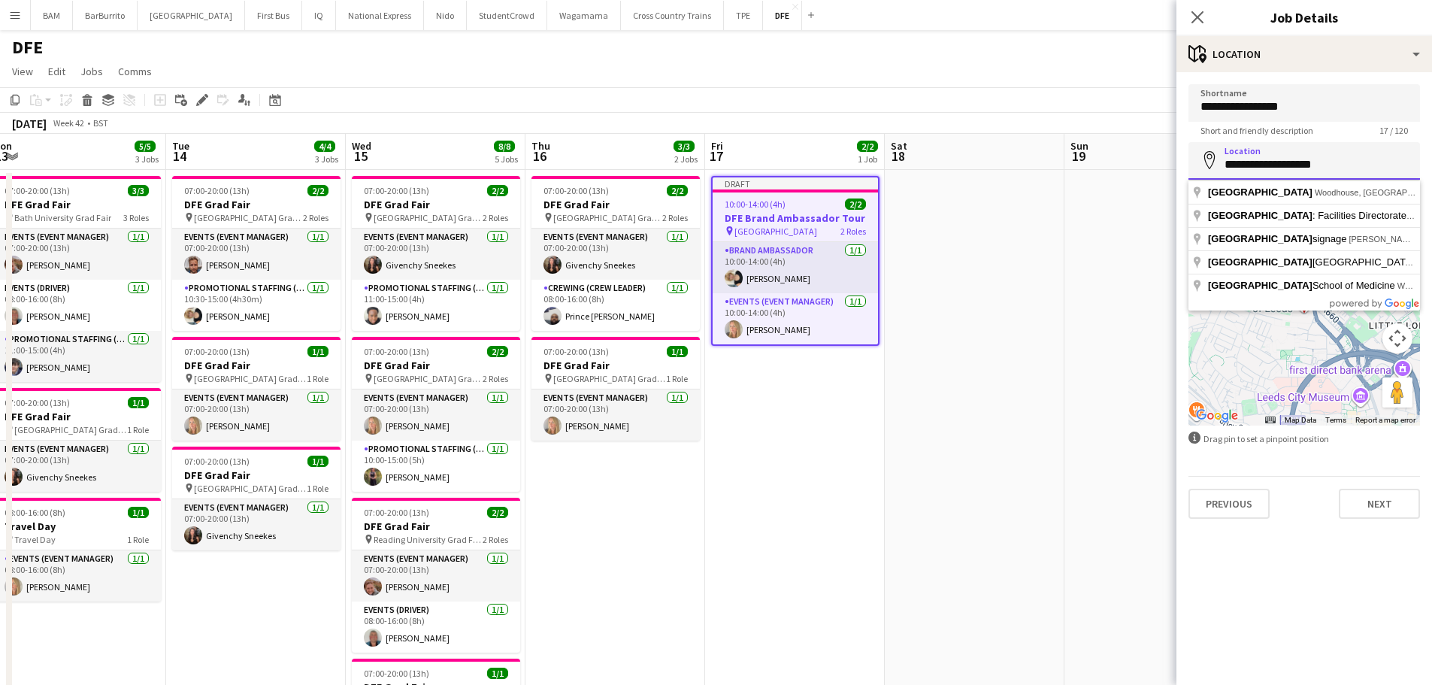
drag, startPoint x: 1209, startPoint y: 162, endPoint x: 1184, endPoint y: 162, distance: 25.5
click at [1184, 162] on form "**********" at bounding box center [1303, 301] width 255 height 434
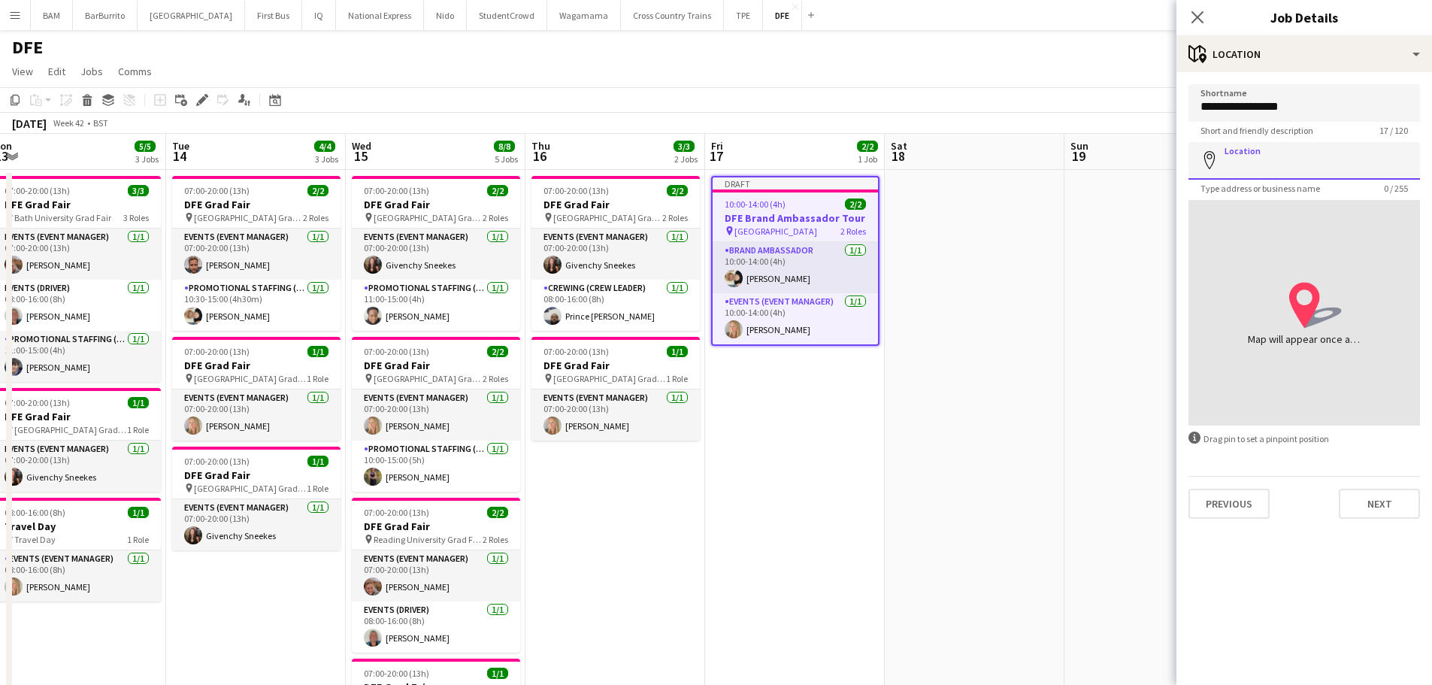
paste input "*******"
type input "**********"
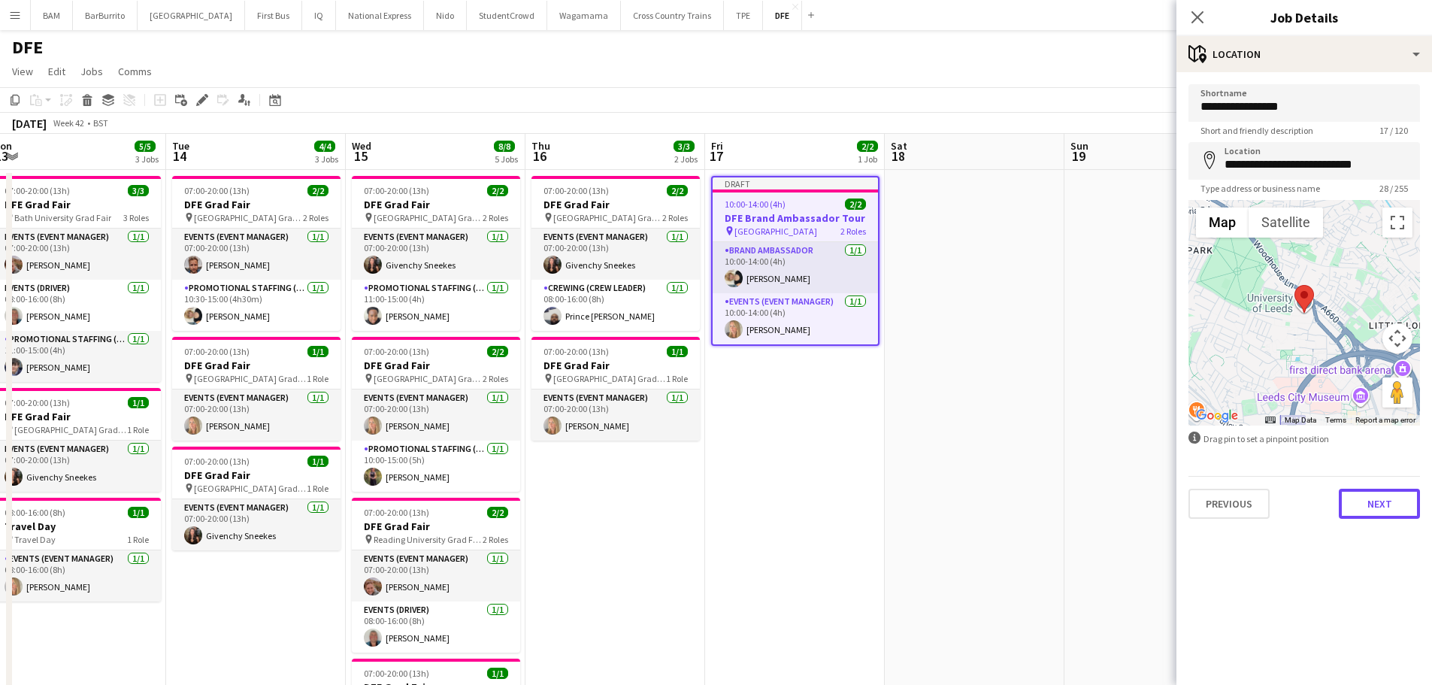
click at [1393, 497] on button "Next" at bounding box center [1378, 503] width 81 height 30
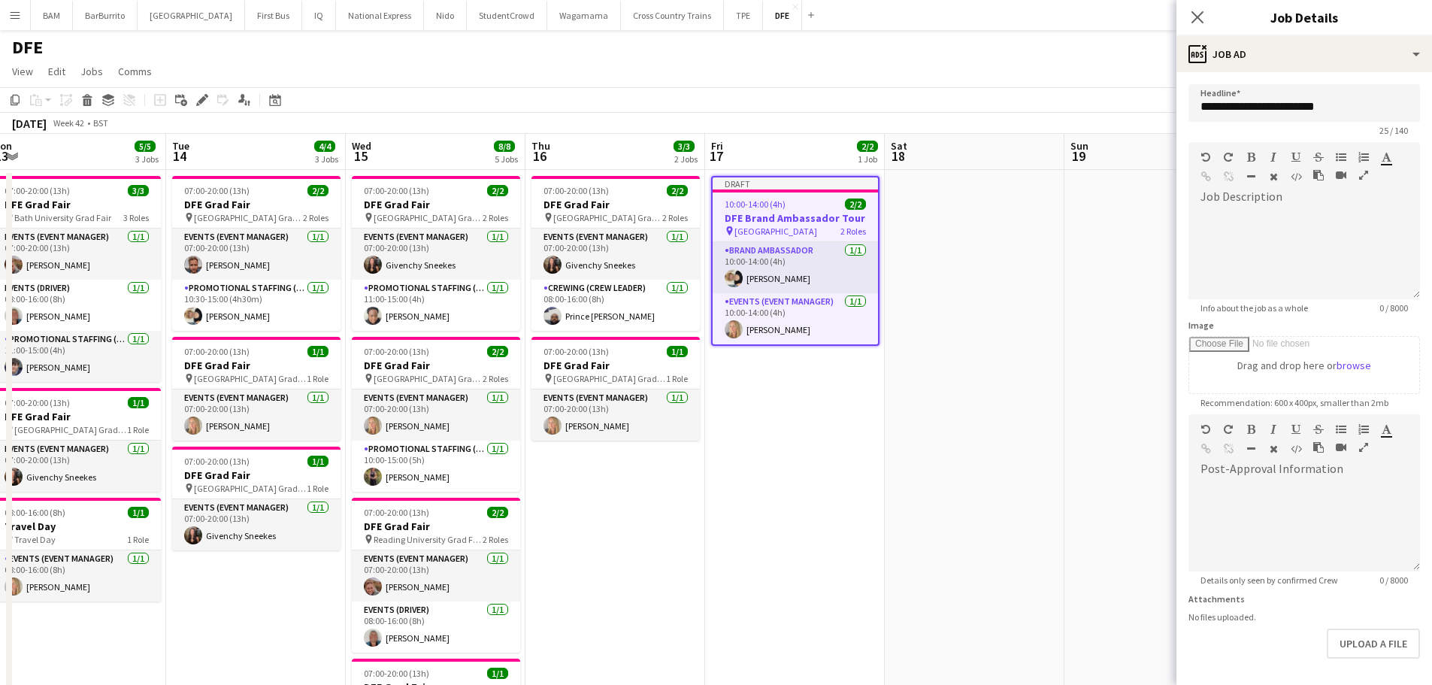
click at [1011, 98] on app-toolbar "Copy Paste Paste Ctrl+V Paste with crew Ctrl+Shift+V Paste linked Job Delete Gr…" at bounding box center [716, 100] width 1432 height 26
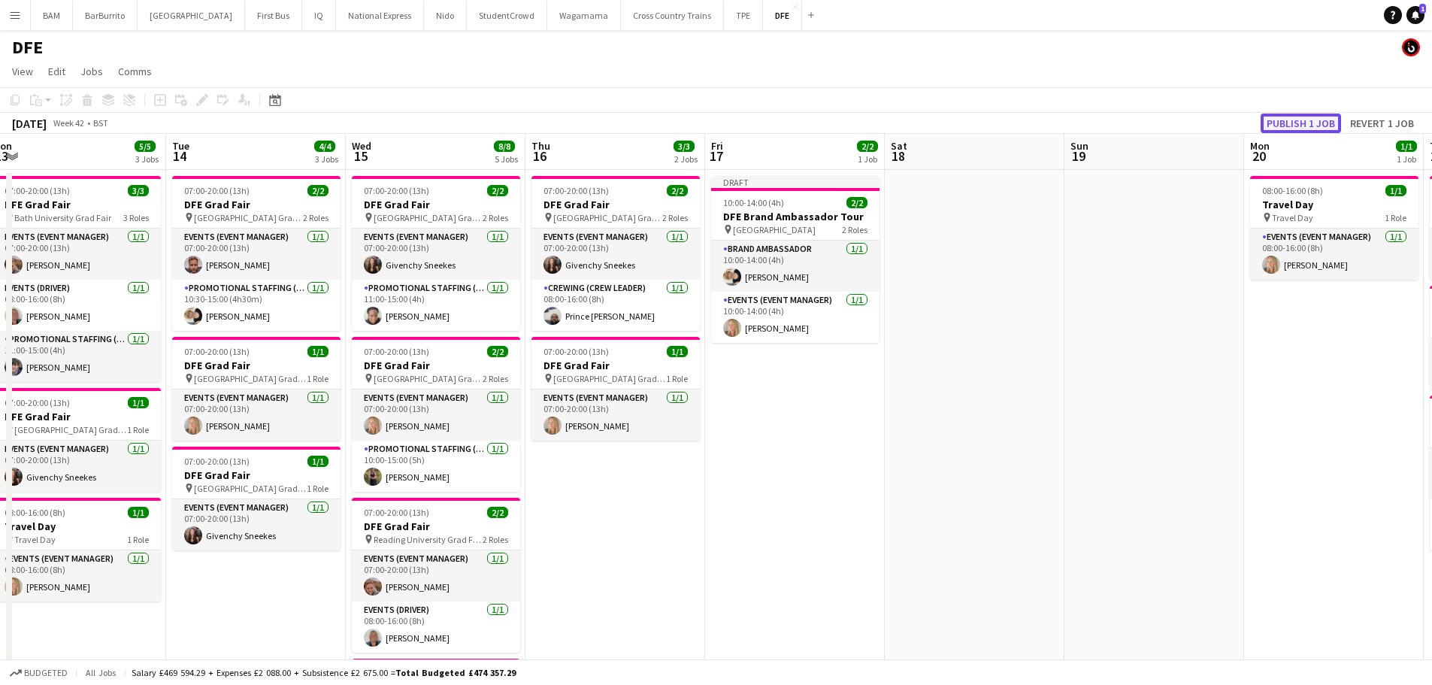
click at [1304, 122] on button "Publish 1 job" at bounding box center [1300, 123] width 80 height 20
